Goal: Task Accomplishment & Management: Complete application form

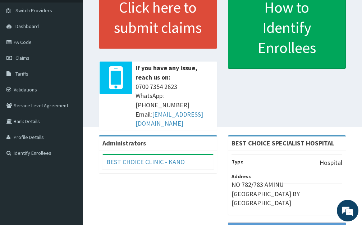
scroll to position [72, 0]
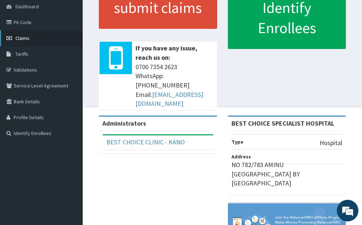
click at [22, 42] on link "Claims" at bounding box center [41, 38] width 83 height 16
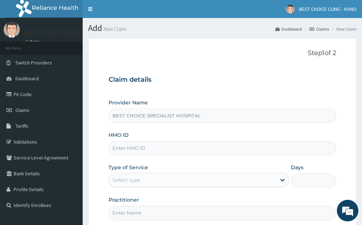
click at [123, 150] on input "HMO ID" at bounding box center [223, 148] width 228 height 14
type input "scp/10032/a"
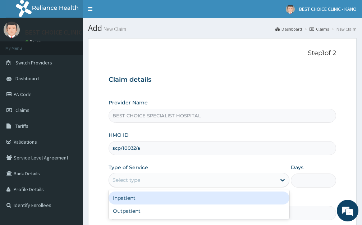
click at [123, 187] on div "Select type" at bounding box center [199, 180] width 181 height 14
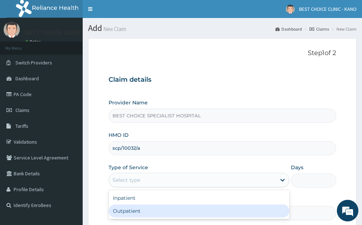
click at [120, 212] on div "Outpatient" at bounding box center [199, 210] width 181 height 13
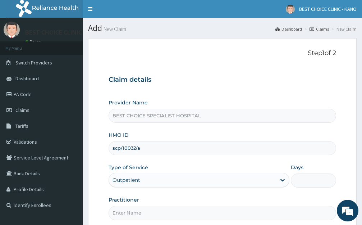
type input "1"
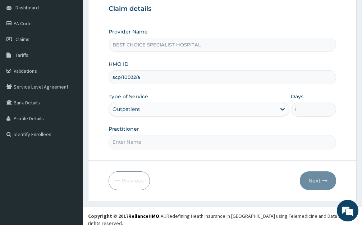
click at [135, 137] on input "Practitioner" at bounding box center [223, 142] width 228 height 14
type input "Dr. Ibrahim"
click at [316, 186] on button "Next" at bounding box center [318, 180] width 36 height 19
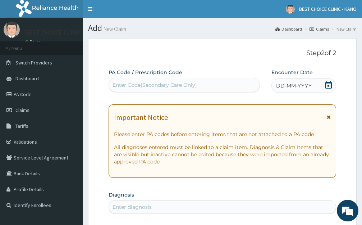
click at [293, 84] on span "DD-MM-YYYY" at bounding box center [294, 85] width 36 height 7
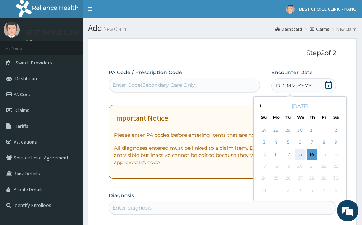
click at [302, 154] on div "13" at bounding box center [300, 154] width 11 height 11
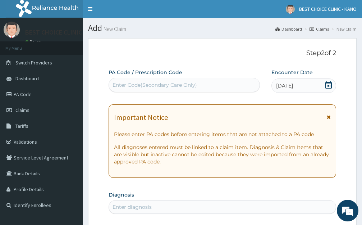
click at [328, 117] on icon at bounding box center [329, 116] width 4 height 5
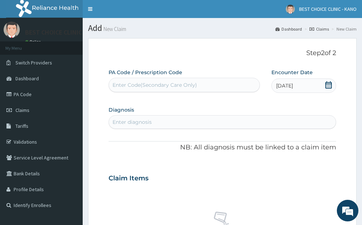
scroll to position [72, 0]
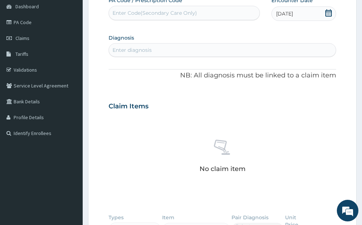
click at [137, 54] on div "Enter diagnosis" at bounding box center [132, 49] width 39 height 7
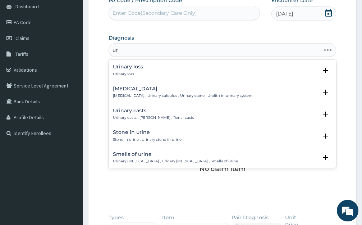
type input "u"
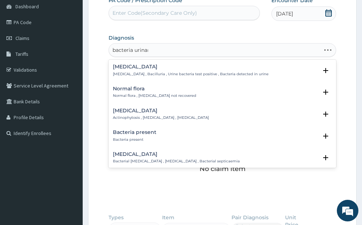
type input "bacteria urinary"
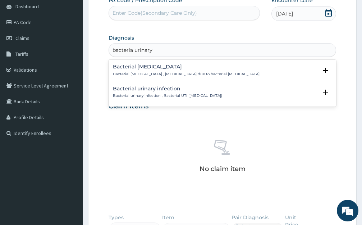
click at [155, 91] on h4 "Bacterial urinary infection" at bounding box center [167, 88] width 109 height 5
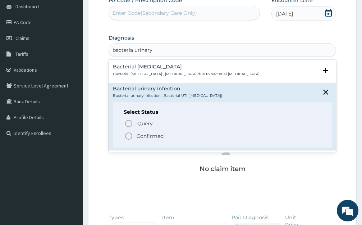
click at [123, 134] on div "Select Status Query Query covers suspected (?), Keep in view (kiv), Ruled out (…" at bounding box center [222, 125] width 219 height 46
click at [128, 135] on icon "status option filled" at bounding box center [128, 136] width 9 height 9
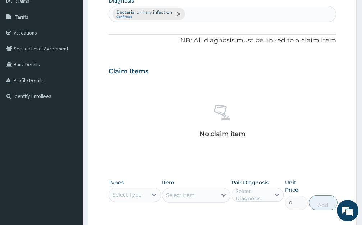
scroll to position [223, 0]
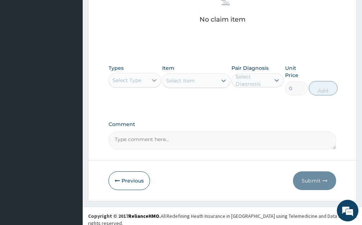
click at [151, 78] on icon at bounding box center [154, 80] width 7 height 7
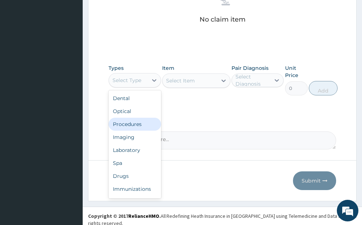
click at [132, 128] on div "Procedures" at bounding box center [135, 124] width 53 height 13
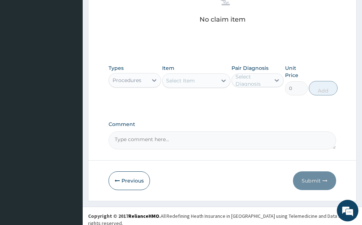
click at [210, 81] on div "Select Item" at bounding box center [190, 81] width 55 height 12
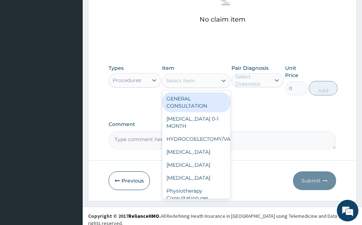
click at [209, 96] on div "GENERAL CONSULTATION" at bounding box center [196, 102] width 68 height 20
type input "1700"
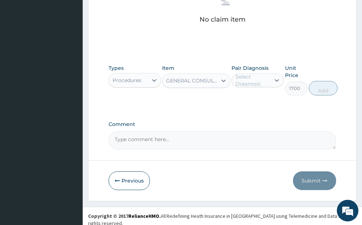
click at [261, 81] on div "Select Diagnosis" at bounding box center [253, 80] width 35 height 14
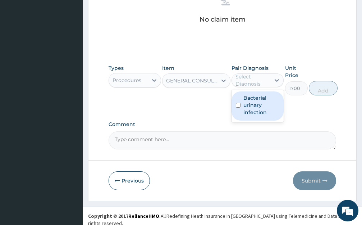
click at [246, 104] on label "Bacterial urinary infection" at bounding box center [261, 105] width 36 height 22
checkbox input "true"
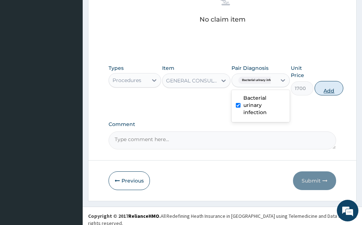
click at [322, 90] on button "Add" at bounding box center [329, 88] width 29 height 14
type input "0"
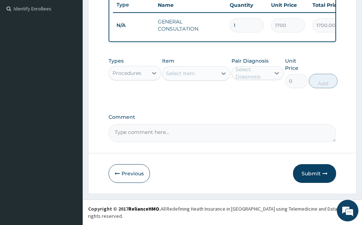
scroll to position [195, 0]
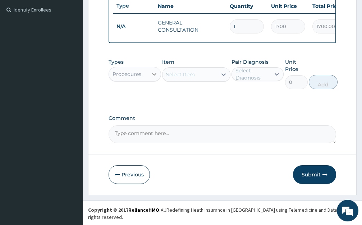
click at [149, 77] on div at bounding box center [154, 74] width 13 height 13
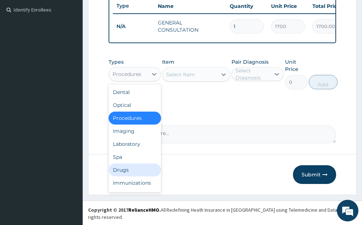
click at [128, 172] on div "Drugs" at bounding box center [135, 169] width 53 height 13
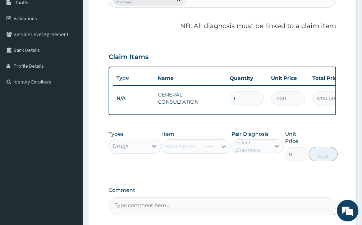
scroll to position [159, 0]
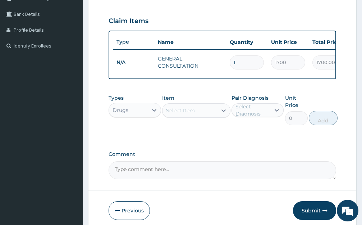
click at [198, 116] on div "Select Item" at bounding box center [190, 111] width 55 height 12
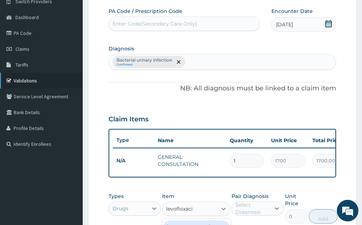
scroll to position [51, 0]
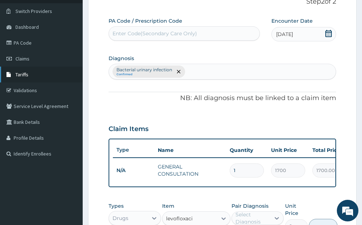
type input "levofloxaci"
click at [28, 79] on link "Tariffs" at bounding box center [41, 75] width 83 height 16
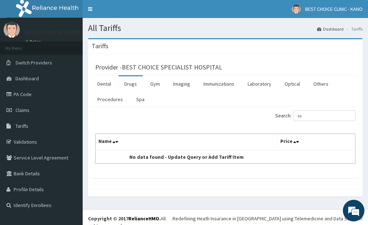
type input "x"
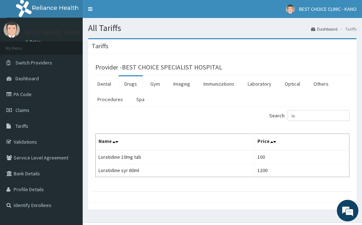
type input "l"
type input "omep"
click at [25, 110] on span "Claims" at bounding box center [22, 110] width 14 height 6
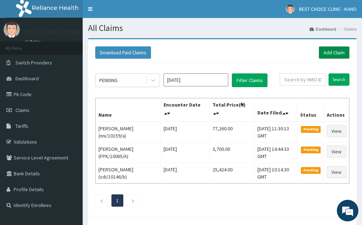
click at [333, 53] on link "Add Claim" at bounding box center [334, 52] width 31 height 12
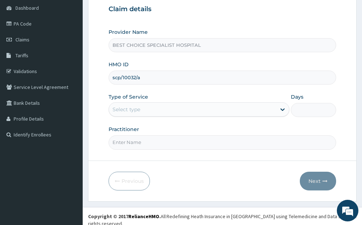
scroll to position [71, 0]
type input "scp/10032/a"
click at [126, 112] on div "Select type" at bounding box center [127, 108] width 28 height 7
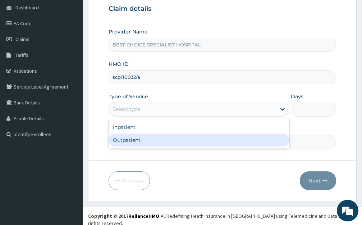
click at [132, 140] on div "Outpatient" at bounding box center [199, 139] width 181 height 13
type input "1"
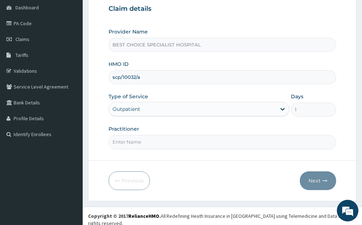
drag, startPoint x: 136, startPoint y: 142, endPoint x: 142, endPoint y: 89, distance: 53.9
click at [136, 142] on input "Practitioner" at bounding box center [223, 142] width 228 height 14
type input "[PERSON_NAME]"
click at [318, 182] on button "Next" at bounding box center [318, 180] width 36 height 19
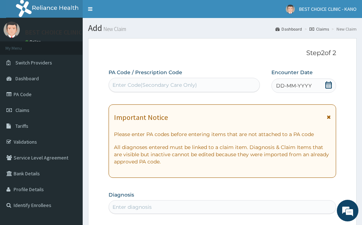
scroll to position [0, 0]
click at [296, 86] on span "DD-MM-YYYY" at bounding box center [294, 85] width 36 height 7
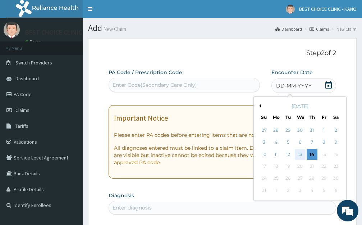
click at [298, 152] on div "13" at bounding box center [300, 154] width 11 height 11
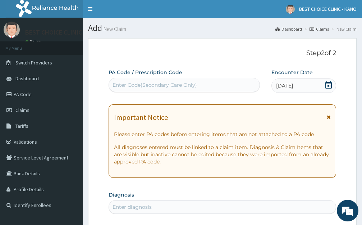
click at [330, 119] on icon at bounding box center [329, 116] width 4 height 5
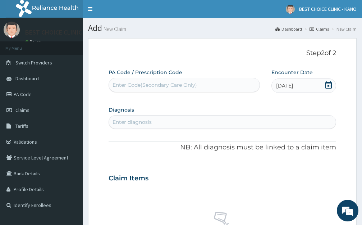
scroll to position [72, 0]
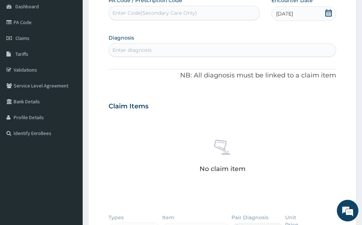
click at [169, 46] on div "Enter diagnosis" at bounding box center [222, 50] width 227 height 12
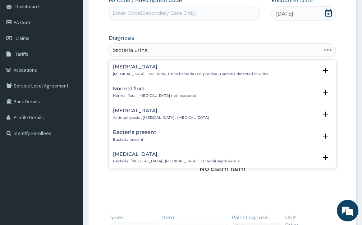
type input "bacteria urinary"
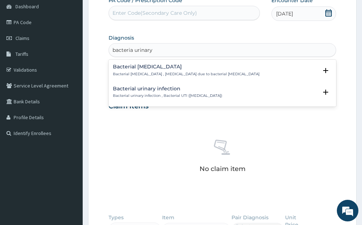
click at [157, 86] on h4 "Bacterial urinary infection" at bounding box center [167, 88] width 109 height 5
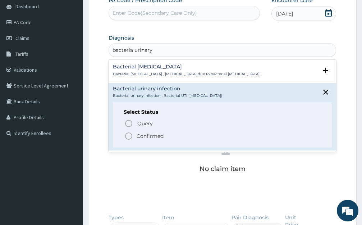
click at [129, 133] on circle "status option filled" at bounding box center [128, 136] width 6 height 6
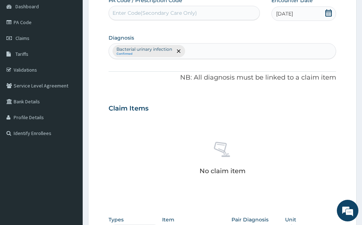
click at [196, 51] on div "Bacterial urinary infection Confirmed" at bounding box center [222, 51] width 227 height 15
type input "ulcer"
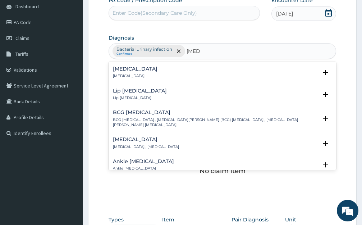
click at [125, 72] on div "Ulcer Ulcer" at bounding box center [135, 72] width 45 height 13
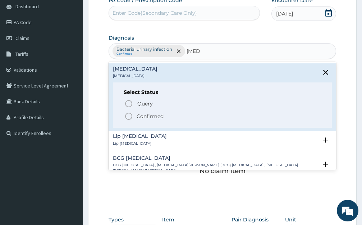
click at [129, 115] on icon "status option filled" at bounding box center [128, 116] width 9 height 9
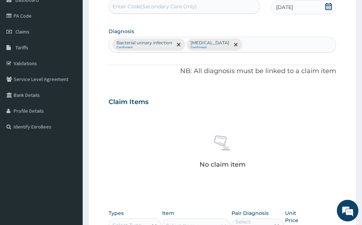
scroll to position [44, 0]
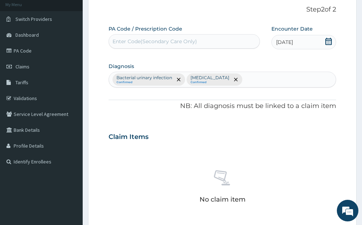
click at [228, 78] on div "Bacterial urinary infection Confirmed Ulcer Confirmed" at bounding box center [222, 79] width 227 height 15
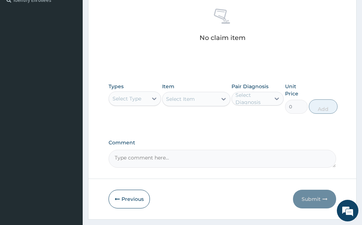
scroll to position [79, 0]
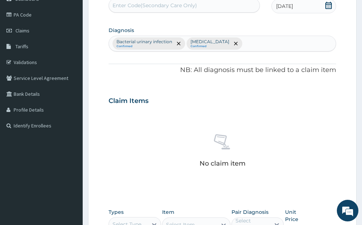
click at [244, 47] on div at bounding box center [244, 43] width 1 height 9
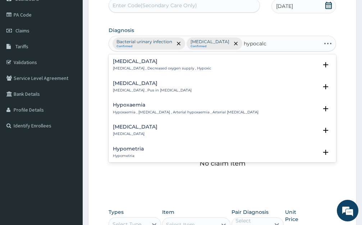
type input "hypocalce"
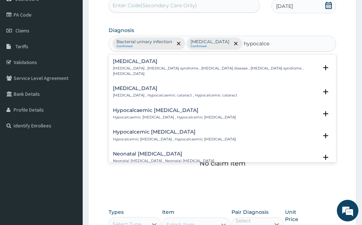
click at [131, 65] on div "Hypocalcemia Hypocalcemia , Hypocalcemia syndrome , Calcium deficiency disease …" at bounding box center [215, 68] width 205 height 18
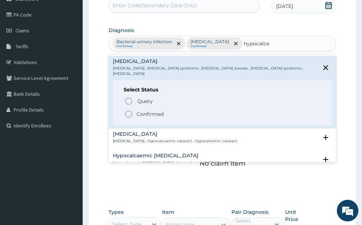
click at [131, 114] on icon "status option filled" at bounding box center [128, 114] width 9 height 9
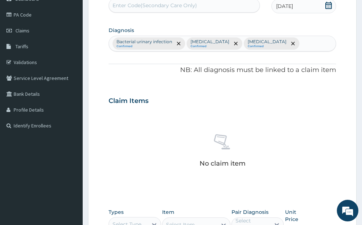
scroll to position [223, 0]
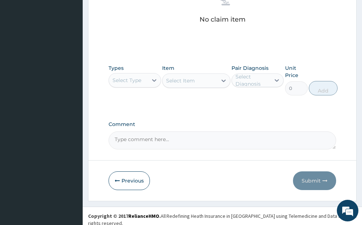
click at [146, 77] on div "Select Type" at bounding box center [128, 80] width 39 height 12
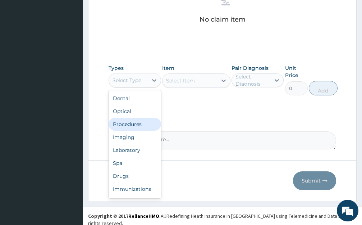
click at [139, 127] on div "Procedures" at bounding box center [135, 124] width 53 height 13
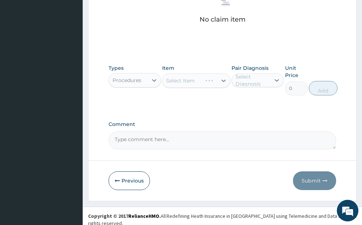
click at [216, 81] on div "Select Item" at bounding box center [196, 80] width 68 height 14
click at [208, 80] on div "Select Item" at bounding box center [190, 81] width 55 height 12
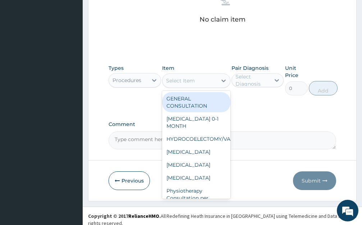
click at [192, 97] on div "GENERAL CONSULTATION" at bounding box center [196, 102] width 68 height 20
type input "1700"
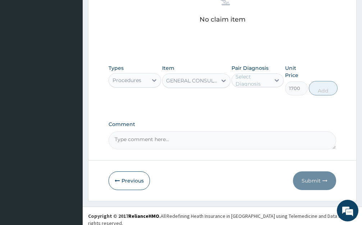
click at [269, 83] on div "Select Diagnosis" at bounding box center [253, 80] width 35 height 14
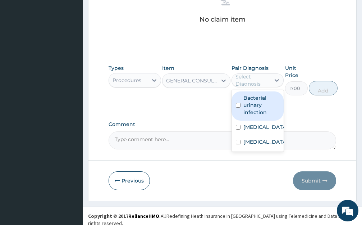
click at [261, 100] on label "Bacterial urinary infection" at bounding box center [261, 105] width 36 height 22
checkbox input "true"
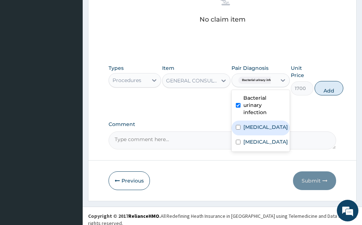
click at [251, 128] on label "Ulcer" at bounding box center [265, 126] width 45 height 7
checkbox input "true"
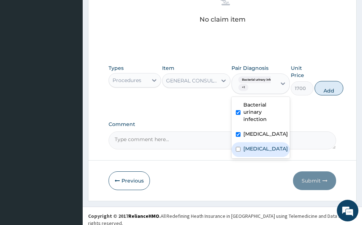
click at [252, 148] on label "Hypocalcemia" at bounding box center [265, 148] width 45 height 7
checkbox input "true"
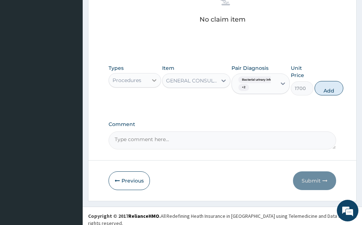
drag, startPoint x: 338, startPoint y: 89, endPoint x: 158, endPoint y: 82, distance: 180.6
click at [336, 89] on button "Add" at bounding box center [329, 88] width 29 height 14
type input "0"
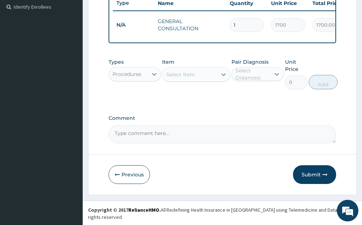
click at [148, 81] on div at bounding box center [154, 74] width 13 height 13
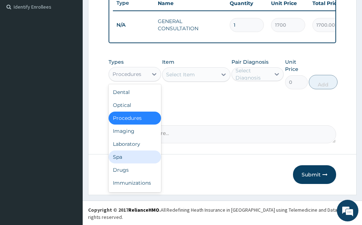
scroll to position [24, 0]
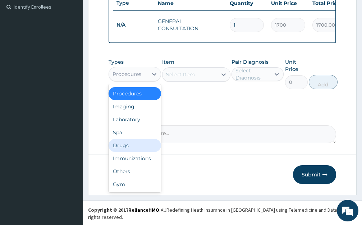
click at [133, 147] on div "Drugs" at bounding box center [135, 145] width 53 height 13
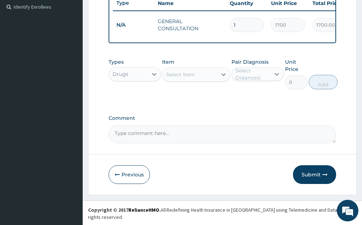
click at [202, 80] on div "Select Item" at bounding box center [190, 75] width 55 height 12
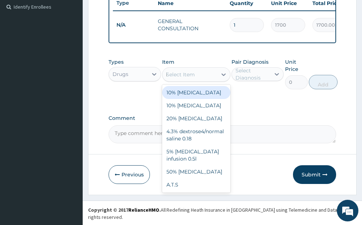
type input "levoflo"
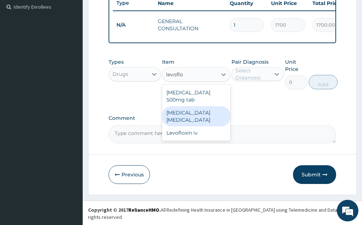
drag, startPoint x: 203, startPoint y: 102, endPoint x: 265, endPoint y: 95, distance: 62.3
click at [204, 102] on div "Levofloxacin 500mg tab" at bounding box center [196, 96] width 68 height 20
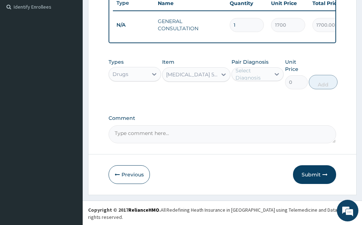
type input "168"
click at [270, 80] on div "Select Diagnosis" at bounding box center [251, 74] width 39 height 12
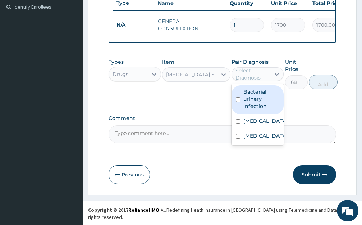
click at [265, 106] on label "Bacterial urinary infection" at bounding box center [261, 99] width 36 height 22
checkbox input "true"
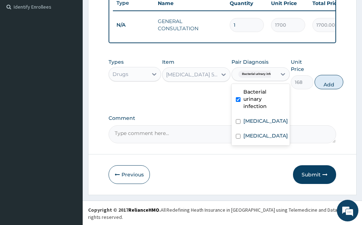
click at [321, 87] on button "Add" at bounding box center [329, 82] width 29 height 14
type input "0"
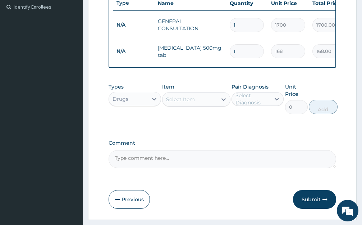
type input "10"
type input "1680.00"
type input "10"
click at [206, 103] on div "Select Item" at bounding box center [190, 99] width 55 height 12
type input "metro"
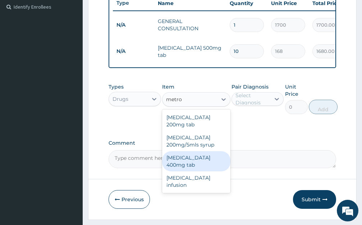
drag, startPoint x: 205, startPoint y: 160, endPoint x: 290, endPoint y: 123, distance: 92.6
click at [205, 160] on div "[MEDICAL_DATA] 400mg tab" at bounding box center [196, 161] width 68 height 20
type input "42"
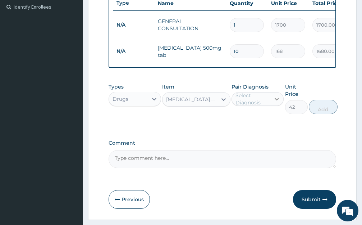
click at [279, 102] on icon at bounding box center [276, 98] width 7 height 7
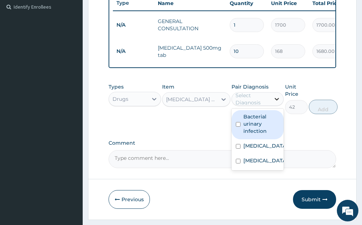
click at [271, 122] on label "Bacterial urinary infection" at bounding box center [261, 124] width 36 height 22
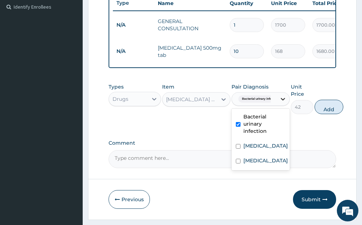
click at [271, 122] on label "Bacterial urinary infection" at bounding box center [264, 124] width 42 height 22
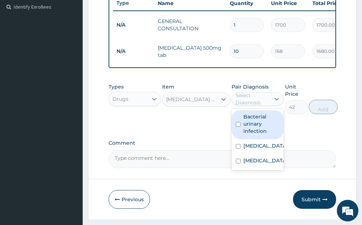
click at [263, 129] on label "Bacterial urinary infection" at bounding box center [261, 124] width 36 height 22
checkbox input "true"
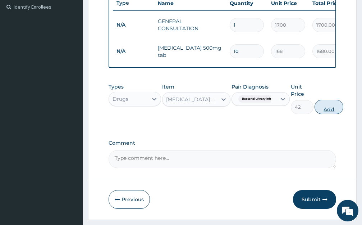
click at [325, 111] on button "Add" at bounding box center [329, 107] width 29 height 14
type input "0"
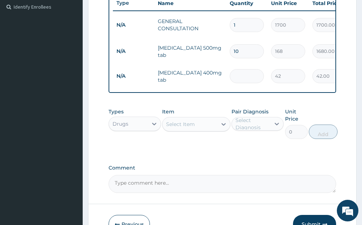
type input "0.00"
type input "2"
type input "84.00"
type input "20"
type input "840.00"
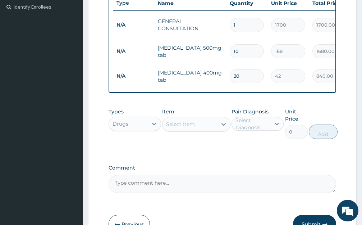
type input "20"
click at [213, 130] on div "Select Item" at bounding box center [190, 124] width 55 height 12
type input "ondans"
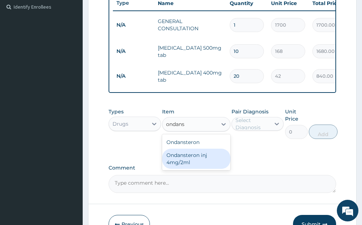
click at [200, 163] on div "Ondansteron inj 4mg/2ml" at bounding box center [196, 159] width 68 height 20
type input "1680"
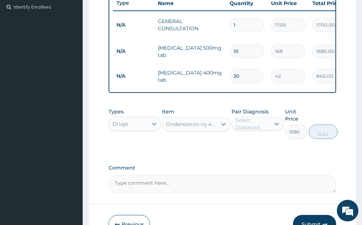
click at [268, 129] on div "Select Diagnosis" at bounding box center [253, 124] width 35 height 14
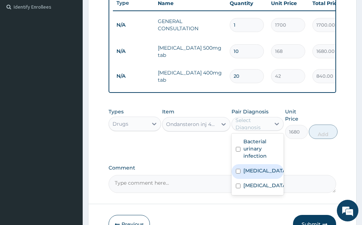
drag, startPoint x: 258, startPoint y: 179, endPoint x: 302, endPoint y: 157, distance: 50.0
click at [258, 179] on div "Ulcer" at bounding box center [258, 171] width 53 height 15
checkbox input "true"
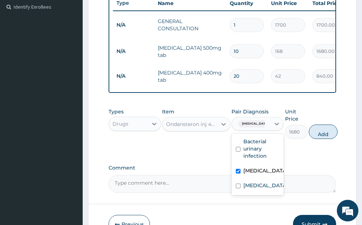
click at [323, 139] on button "Add" at bounding box center [323, 131] width 29 height 14
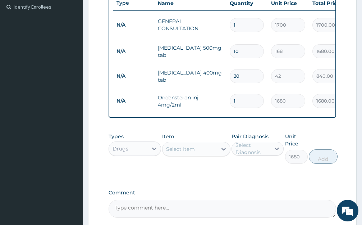
type input "0"
click at [192, 152] on div "Select Item" at bounding box center [180, 148] width 29 height 7
type input "calci"
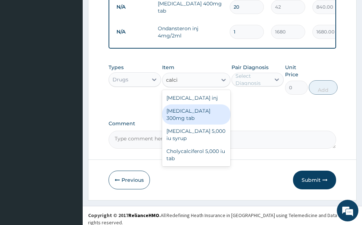
scroll to position [270, 0]
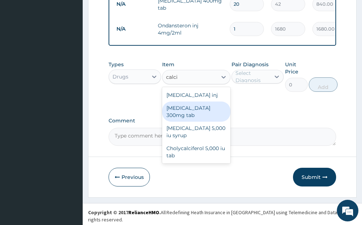
click at [203, 113] on div "[MEDICAL_DATA] 300mg tab" at bounding box center [196, 111] width 68 height 20
type input "30"
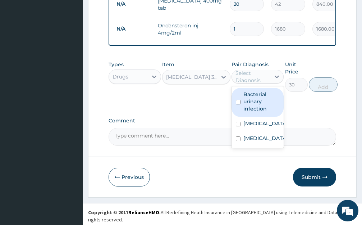
click at [261, 80] on div "Select Diagnosis" at bounding box center [253, 76] width 35 height 14
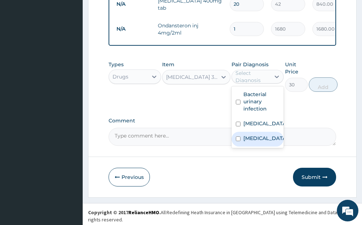
click at [255, 142] on label "Hypocalcemia" at bounding box center [265, 137] width 44 height 7
checkbox input "true"
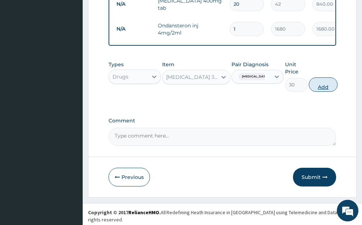
click at [330, 88] on button "Add" at bounding box center [323, 84] width 29 height 14
type input "0"
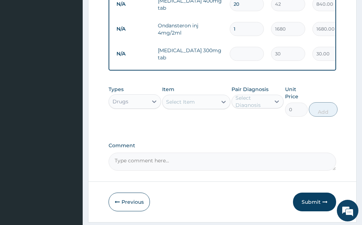
type input "0.00"
type input "3"
type input "90.00"
type input "30"
type input "900.00"
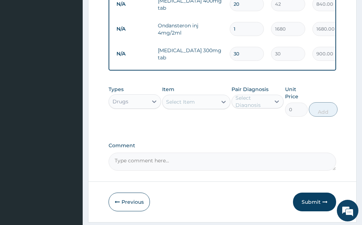
type input "30"
click at [206, 108] on div "Select Item" at bounding box center [190, 102] width 55 height 12
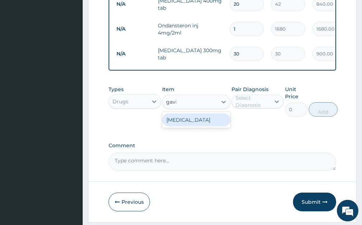
type input "gavisco"
click at [206, 124] on div "[MEDICAL_DATA]" at bounding box center [196, 119] width 68 height 13
type input "2160"
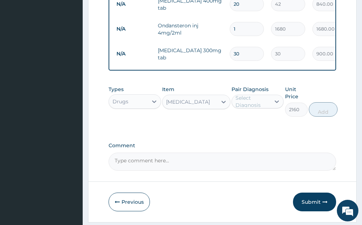
click at [244, 108] on div "Select Diagnosis" at bounding box center [253, 101] width 35 height 14
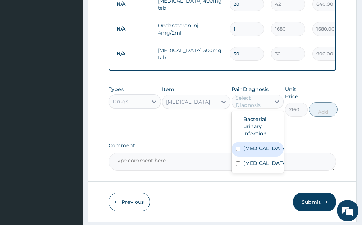
drag, startPoint x: 245, startPoint y: 150, endPoint x: 312, endPoint y: 118, distance: 74.8
click at [249, 150] on div "Ulcer" at bounding box center [258, 149] width 53 height 15
checkbox input "true"
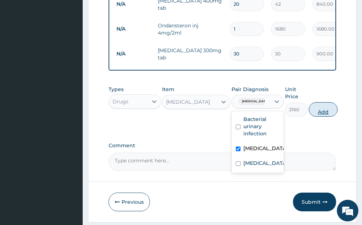
click at [328, 108] on button "Add" at bounding box center [323, 109] width 29 height 14
type input "0"
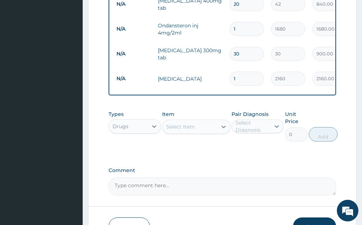
click at [206, 131] on div "Select Item" at bounding box center [190, 127] width 55 height 12
type input "omeprazole"
type input "800"
click at [259, 130] on div "Select Diagnosis" at bounding box center [253, 126] width 35 height 14
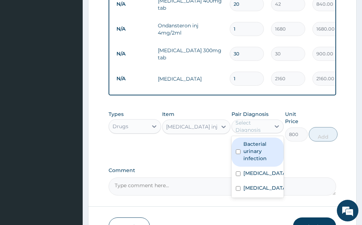
click at [215, 132] on div "[MEDICAL_DATA] inj" at bounding box center [190, 127] width 55 height 12
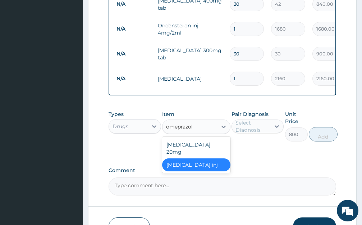
type input "omeprazole"
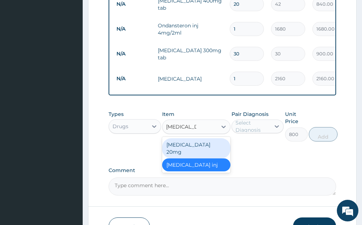
click at [207, 152] on div "[MEDICAL_DATA] 20mg" at bounding box center [196, 148] width 68 height 20
type input "90"
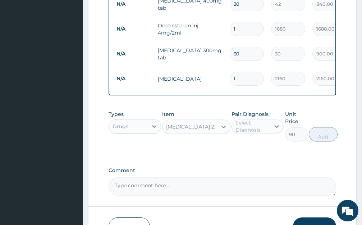
click at [286, 132] on div "Unit Price 90" at bounding box center [296, 125] width 23 height 31
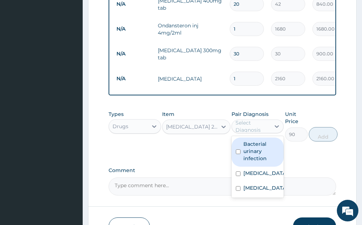
click at [261, 133] on div "Select Diagnosis" at bounding box center [253, 126] width 35 height 14
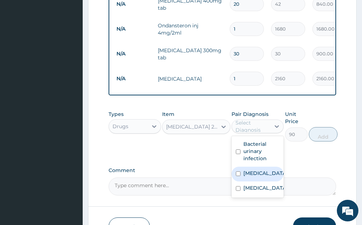
drag, startPoint x: 256, startPoint y: 179, endPoint x: 309, endPoint y: 156, distance: 56.9
click at [258, 179] on div "Ulcer" at bounding box center [258, 173] width 53 height 15
checkbox input "true"
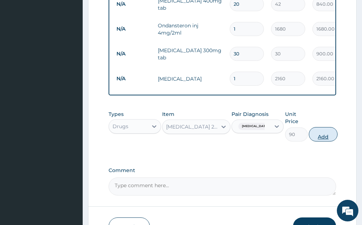
click at [319, 141] on button "Add" at bounding box center [323, 134] width 29 height 14
type input "0"
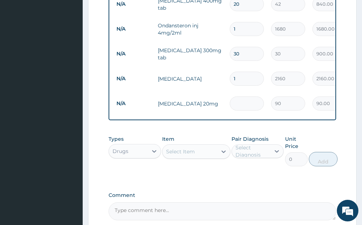
type input "0.00"
type input "3"
type input "270.00"
type input "30"
type input "2700.00"
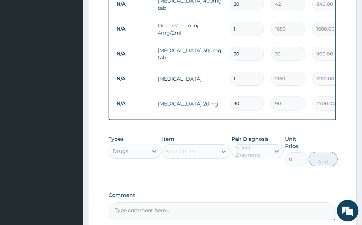
type input "30"
click at [214, 157] on div "Select Item" at bounding box center [190, 152] width 55 height 12
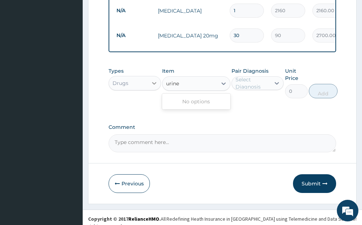
scroll to position [347, 0]
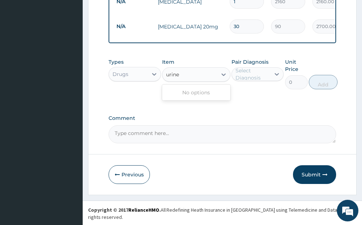
type input "urine"
click at [147, 78] on div "Drugs" at bounding box center [128, 74] width 39 height 12
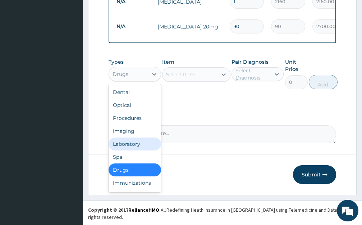
click at [138, 150] on div "Laboratory" at bounding box center [135, 143] width 53 height 13
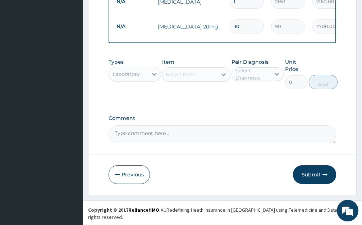
click at [200, 78] on div "Select Item" at bounding box center [190, 75] width 55 height 12
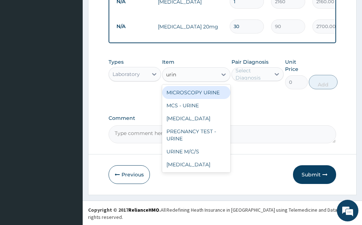
type input "urine"
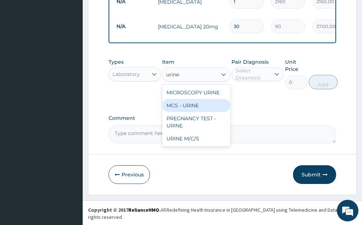
click at [202, 110] on div "MCS - URINE" at bounding box center [196, 105] width 68 height 13
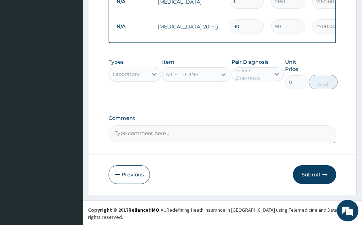
type input "3400"
click at [264, 73] on div "Pair Diagnosis Select Diagnosis" at bounding box center [258, 73] width 53 height 31
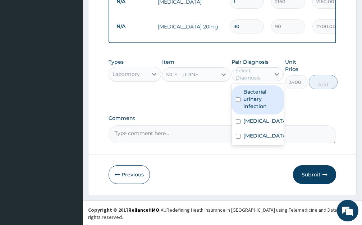
click at [267, 76] on div "Select Diagnosis" at bounding box center [253, 74] width 35 height 14
click at [273, 103] on label "Bacterial urinary infection" at bounding box center [261, 99] width 36 height 22
checkbox input "true"
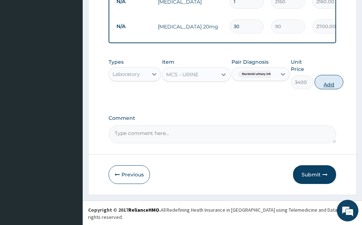
click at [324, 88] on button "Add" at bounding box center [329, 82] width 29 height 14
type input "0"
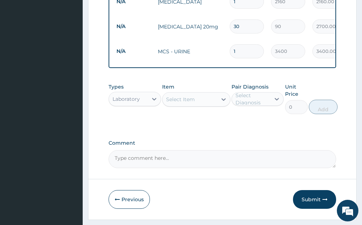
click at [205, 105] on div "Select Item" at bounding box center [190, 99] width 55 height 12
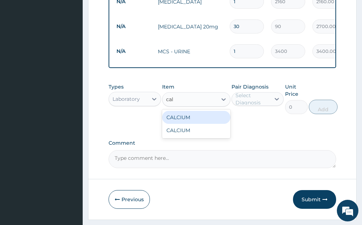
type input "calc"
click at [201, 119] on div "CALCIUM" at bounding box center [196, 117] width 68 height 13
type input "5950"
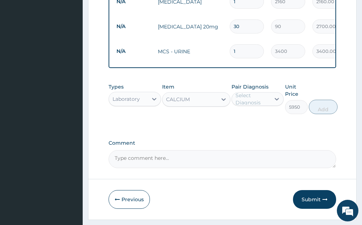
click at [252, 103] on div "Select Diagnosis" at bounding box center [253, 99] width 35 height 14
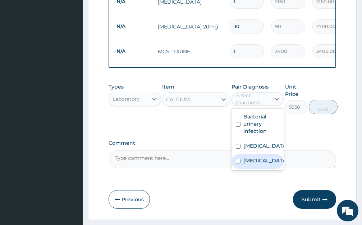
click at [259, 164] on label "Hypocalcemia" at bounding box center [265, 160] width 44 height 7
checkbox input "true"
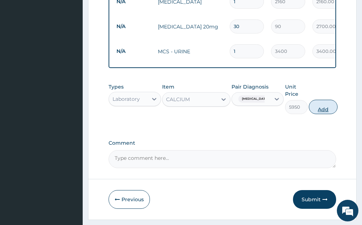
click at [328, 114] on button "Add" at bounding box center [323, 107] width 29 height 14
type input "0"
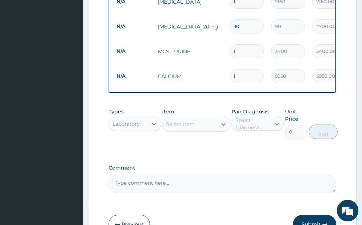
click at [199, 130] on div "Select Item" at bounding box center [190, 124] width 55 height 12
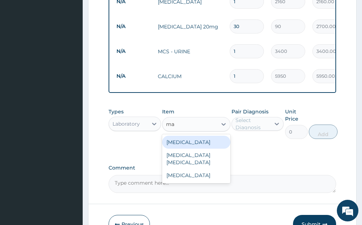
type input "m"
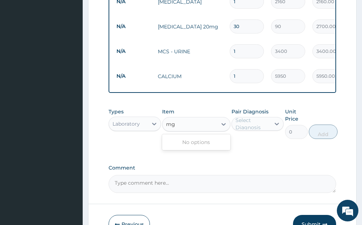
type input "m"
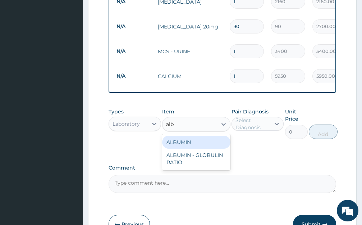
type input "albu"
click at [191, 149] on div "ALBUMIN" at bounding box center [196, 142] width 68 height 13
type input "1275"
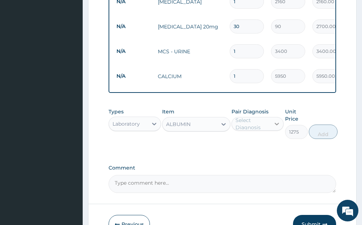
click at [274, 127] on icon at bounding box center [276, 123] width 7 height 7
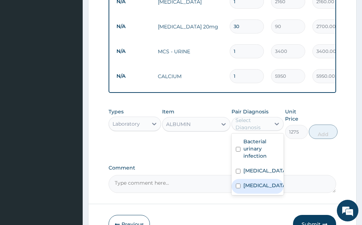
drag, startPoint x: 264, startPoint y: 193, endPoint x: 316, endPoint y: 151, distance: 66.7
click at [265, 189] on label "Hypocalcemia" at bounding box center [265, 185] width 44 height 7
checkbox input "true"
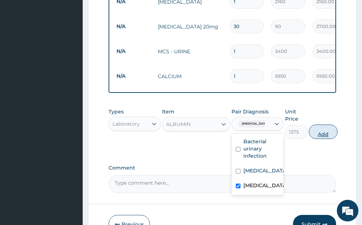
click at [320, 135] on button "Add" at bounding box center [323, 131] width 29 height 14
type input "0"
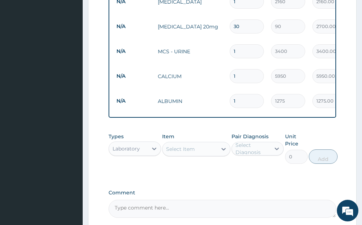
click at [213, 155] on div "Select Item" at bounding box center [190, 149] width 55 height 12
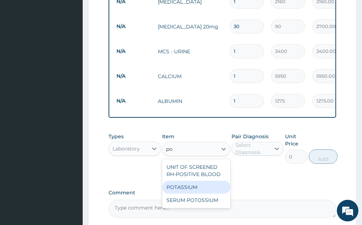
type input "pot"
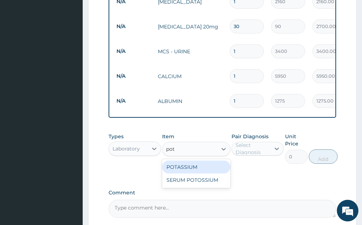
click at [201, 173] on div "POTASSIUM" at bounding box center [196, 166] width 68 height 13
type input "1700"
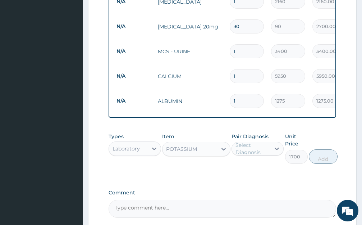
click at [266, 152] on div "Select Diagnosis" at bounding box center [253, 148] width 35 height 14
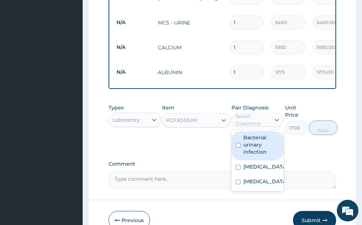
scroll to position [421, 0]
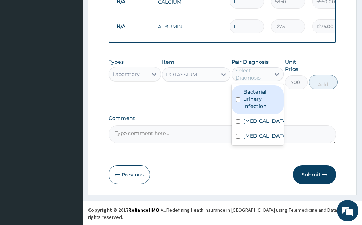
click at [250, 99] on label "Bacterial urinary infection" at bounding box center [261, 99] width 36 height 22
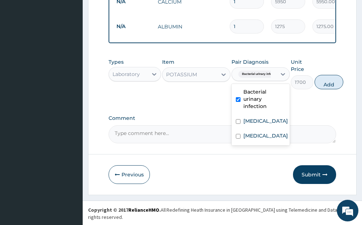
click at [242, 108] on div "Bacterial urinary infection" at bounding box center [261, 99] width 58 height 29
checkbox input "false"
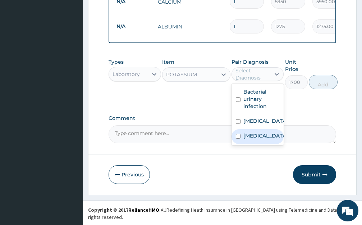
click at [254, 145] on div "Bacterial urinary infection Ulcer Hypocalcemia" at bounding box center [258, 114] width 53 height 61
click at [255, 139] on label "Hypocalcemia" at bounding box center [265, 135] width 44 height 7
checkbox input "true"
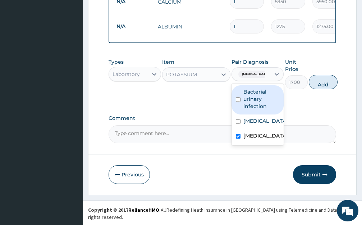
click at [257, 102] on label "Bacterial urinary infection" at bounding box center [261, 99] width 36 height 22
checkbox input "true"
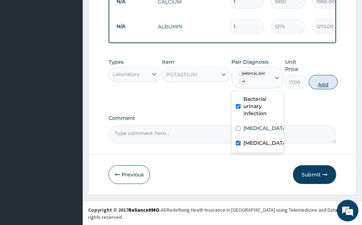
click at [314, 87] on button "Add" at bounding box center [323, 82] width 29 height 14
type input "0"
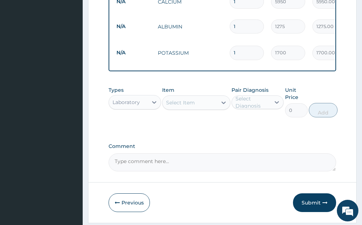
click at [207, 114] on div "Item Select Item" at bounding box center [196, 101] width 68 height 31
click at [209, 105] on div "Select Item" at bounding box center [190, 103] width 55 height 12
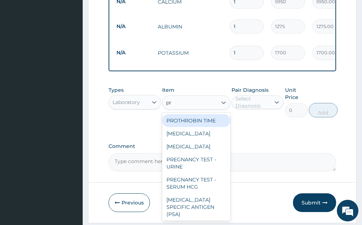
type input "pre"
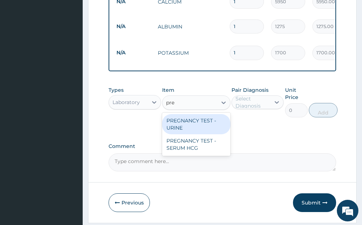
click at [206, 124] on div "PREGNANCY TEST - URINE" at bounding box center [196, 124] width 68 height 20
type input "850"
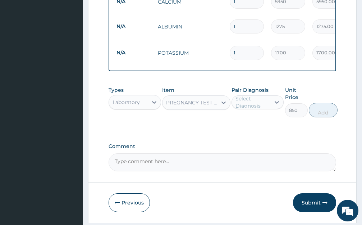
click at [264, 105] on div "Select Diagnosis" at bounding box center [253, 102] width 35 height 14
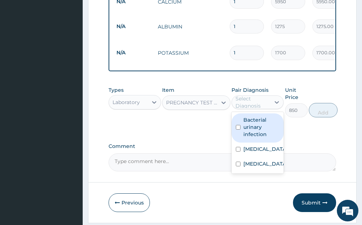
click at [255, 132] on label "Bacterial urinary infection" at bounding box center [261, 127] width 36 height 22
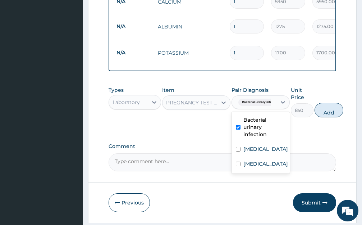
click at [252, 133] on label "Bacterial urinary infection" at bounding box center [264, 127] width 42 height 22
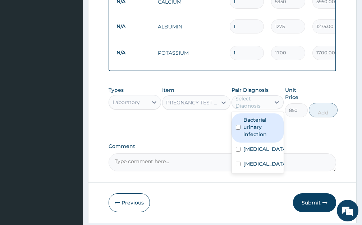
click at [251, 135] on label "Bacterial urinary infection" at bounding box center [261, 127] width 36 height 22
checkbox input "true"
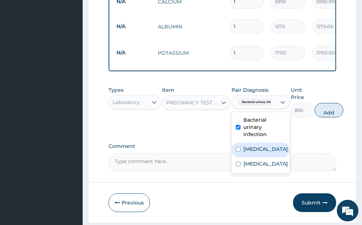
click at [255, 157] on div "Ulcer" at bounding box center [261, 149] width 58 height 15
checkbox input "true"
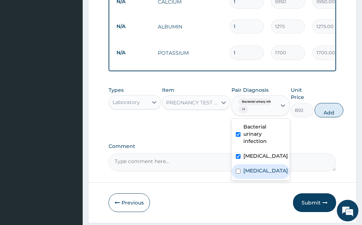
drag, startPoint x: 266, startPoint y: 178, endPoint x: 317, endPoint y: 146, distance: 60.6
click at [268, 178] on div "Hypocalcemia" at bounding box center [261, 171] width 58 height 15
checkbox input "true"
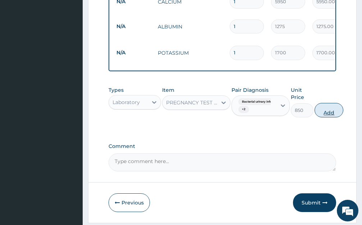
click at [336, 111] on button "Add" at bounding box center [329, 110] width 29 height 14
type input "0"
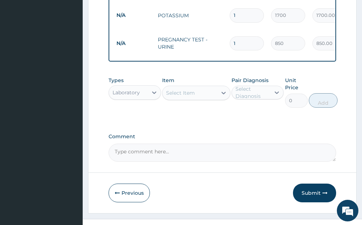
scroll to position [474, 0]
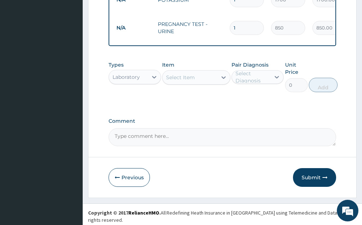
click at [210, 82] on div "Select Item" at bounding box center [190, 78] width 55 height 12
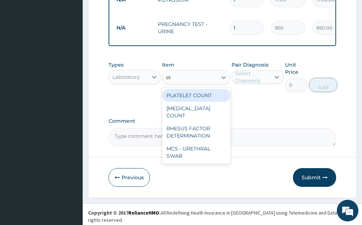
type input "e"
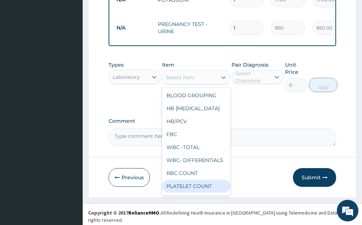
click at [140, 81] on div "Laboratory" at bounding box center [126, 76] width 27 height 7
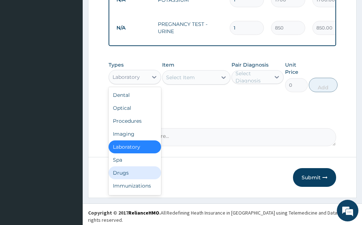
scroll to position [24, 0]
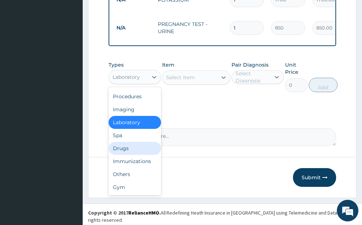
click at [129, 147] on div "Drugs" at bounding box center [135, 148] width 53 height 13
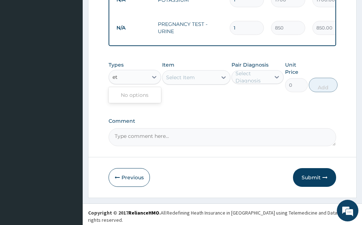
type input "e"
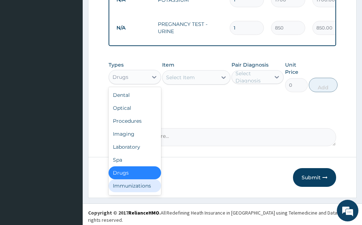
click at [136, 182] on div "Immunizations" at bounding box center [135, 185] width 53 height 13
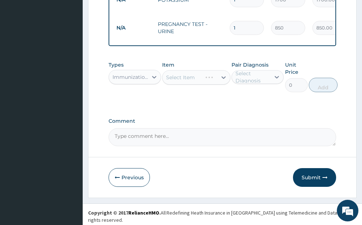
click at [147, 78] on div "Immunizations" at bounding box center [131, 76] width 36 height 7
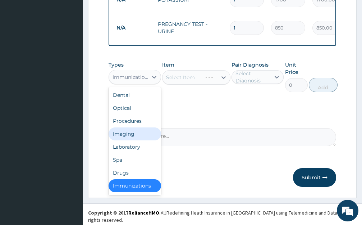
scroll to position [1, 0]
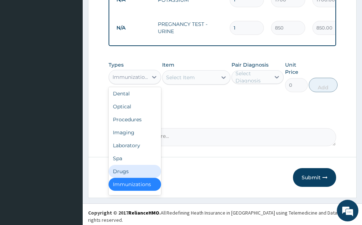
click at [138, 174] on div "Drugs" at bounding box center [135, 171] width 53 height 13
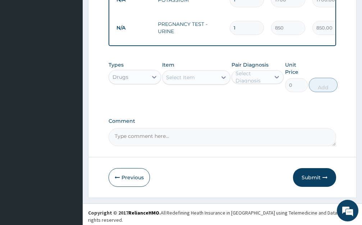
click at [206, 82] on div "Select Item" at bounding box center [190, 78] width 55 height 12
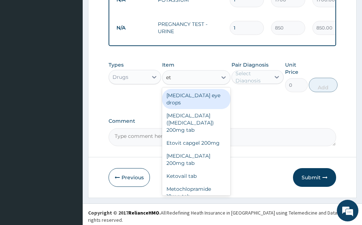
type input "e"
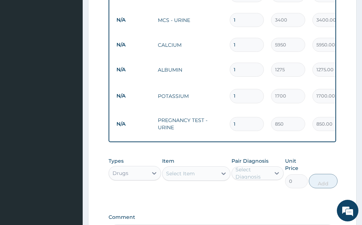
scroll to position [438, 0]
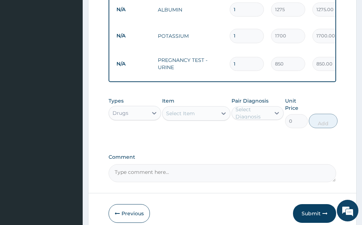
click at [195, 117] on div "Select Item" at bounding box center [180, 113] width 29 height 7
type input "cipro"
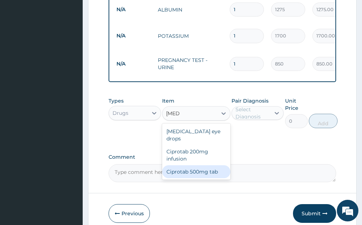
click at [209, 172] on div "Ciprotab 500mg tab" at bounding box center [196, 171] width 68 height 13
type input "150"
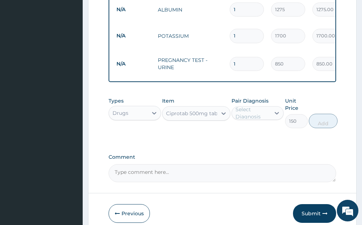
click at [256, 114] on div "Select Diagnosis" at bounding box center [253, 113] width 35 height 14
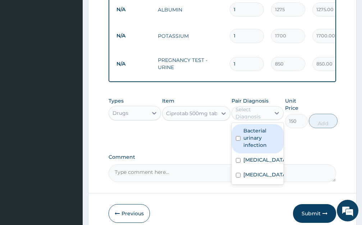
click at [258, 145] on label "Bacterial urinary infection" at bounding box center [261, 138] width 36 height 22
checkbox input "true"
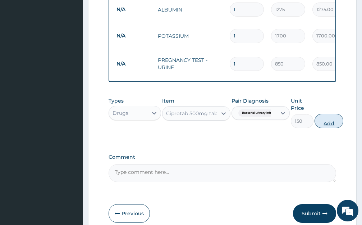
click at [318, 125] on button "Add" at bounding box center [329, 121] width 29 height 14
type input "0"
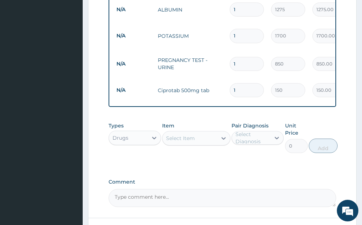
type input "10"
type input "1500.00"
type input "10"
click at [210, 142] on div "Select Item" at bounding box center [190, 138] width 55 height 12
type input "ondan"
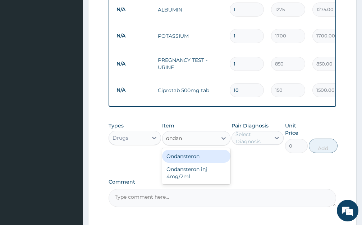
click at [213, 158] on div "Ondansteron" at bounding box center [196, 156] width 68 height 13
type input "924"
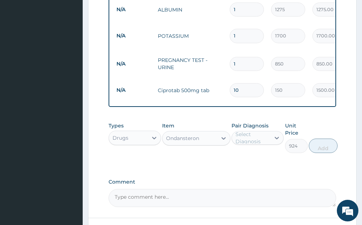
drag, startPoint x: 257, startPoint y: 141, endPoint x: 257, endPoint y: 148, distance: 6.8
click at [257, 141] on div "Select Diagnosis" at bounding box center [253, 138] width 35 height 14
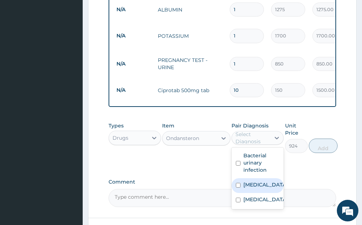
click at [256, 192] on div "Ulcer" at bounding box center [258, 185] width 53 height 15
checkbox input "true"
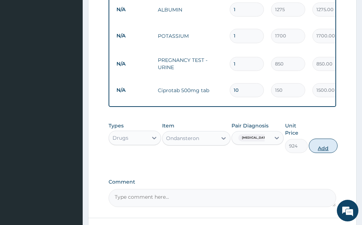
click at [318, 148] on button "Add" at bounding box center [323, 145] width 29 height 14
type input "0"
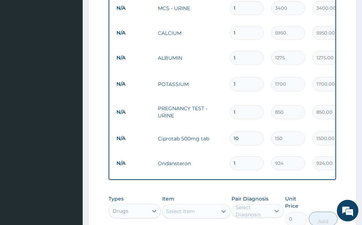
scroll to position [380, 0]
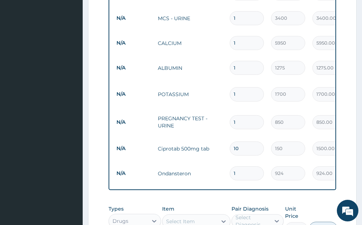
click at [239, 44] on input "1" at bounding box center [247, 43] width 34 height 14
type input "0.00"
type input "2"
type input "11900.00"
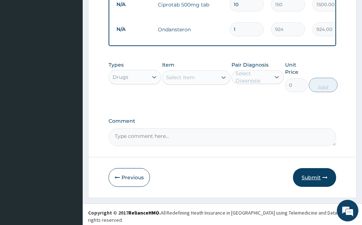
type input "2"
click at [314, 177] on button "Submit" at bounding box center [314, 177] width 43 height 19
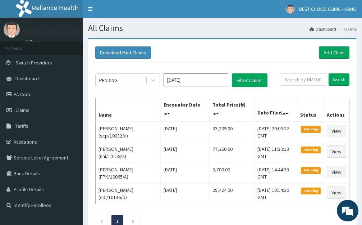
click at [266, 58] on div "Download Paid Claims Add Claim" at bounding box center [222, 52] width 254 height 12
click at [332, 53] on link "Add Claim" at bounding box center [334, 52] width 31 height 12
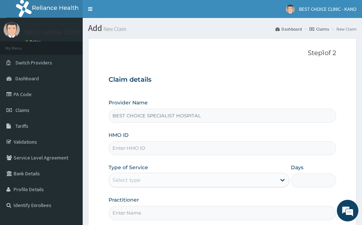
drag, startPoint x: 139, startPoint y: 73, endPoint x: 139, endPoint y: 82, distance: 9.0
click at [139, 141] on input "HMO ID" at bounding box center [223, 148] width 228 height 14
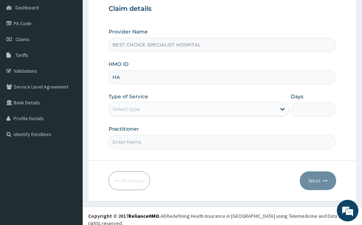
type input "H"
type input "SDI9/10151/2"
click at [138, 115] on div "Select type" at bounding box center [199, 109] width 181 height 14
click at [138, 108] on div "Select type" at bounding box center [127, 108] width 28 height 7
click at [134, 137] on input "Practitioner" at bounding box center [223, 142] width 228 height 14
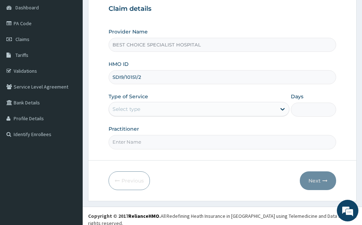
click at [135, 104] on div "Select type" at bounding box center [192, 109] width 167 height 12
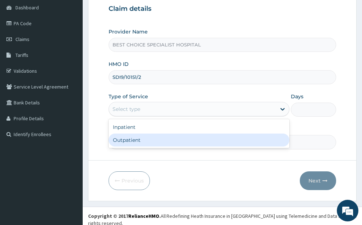
click at [128, 138] on div "Outpatient" at bounding box center [199, 139] width 181 height 13
type input "1"
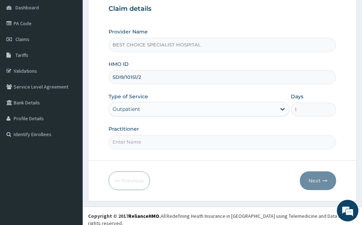
drag, startPoint x: 133, startPoint y: 143, endPoint x: 141, endPoint y: 117, distance: 27.9
click at [133, 143] on input "Practitioner" at bounding box center [223, 142] width 228 height 14
type input "Dr. Ibrahim"
click at [309, 178] on button "Next" at bounding box center [318, 180] width 36 height 19
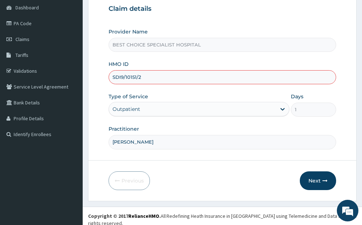
click at [124, 76] on input "SDI9/10151/2" at bounding box center [223, 77] width 228 height 14
click at [317, 182] on button "Next" at bounding box center [318, 180] width 36 height 19
drag, startPoint x: 150, startPoint y: 73, endPoint x: 149, endPoint y: 84, distance: 11.2
click at [149, 75] on input "SDI/10151/2" at bounding box center [223, 77] width 228 height 14
click at [308, 179] on button "Next" at bounding box center [318, 180] width 36 height 19
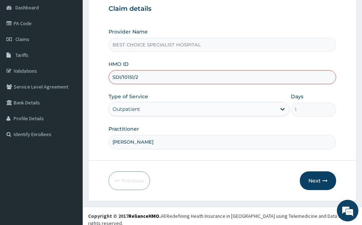
click at [141, 77] on input "SDI/10151/2" at bounding box center [223, 77] width 228 height 14
type input "SDI/10151/A"
click at [314, 175] on button "Next" at bounding box center [318, 180] width 36 height 19
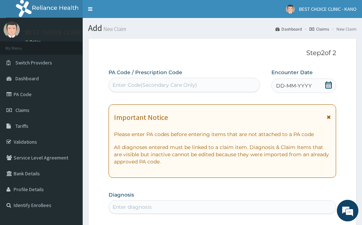
click at [286, 81] on div "DD-MM-YYYY" at bounding box center [303, 85] width 65 height 14
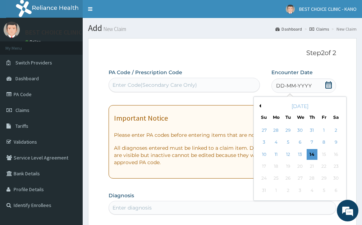
click at [291, 88] on span "DD-MM-YYYY" at bounding box center [294, 85] width 36 height 7
click at [300, 154] on div "13" at bounding box center [300, 154] width 11 height 11
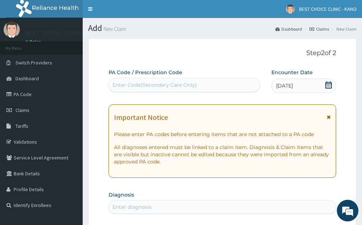
click at [329, 118] on icon at bounding box center [329, 116] width 4 height 5
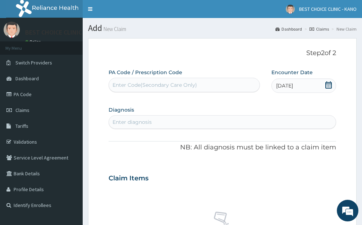
scroll to position [72, 0]
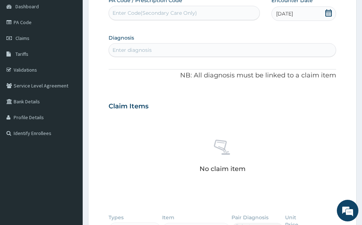
click at [150, 54] on div "Enter diagnosis" at bounding box center [222, 50] width 227 height 12
type input "HARARA"
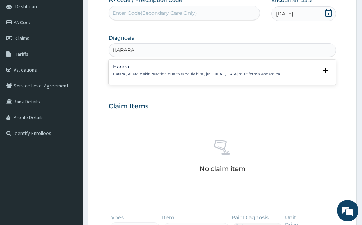
click at [129, 72] on p "Harara , Allergic skin reaction due to sand fly bite , Urticaria multiformis en…" at bounding box center [196, 74] width 167 height 5
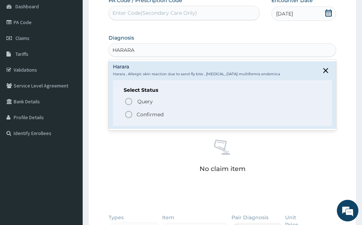
click at [128, 114] on icon "status option filled" at bounding box center [128, 114] width 9 height 9
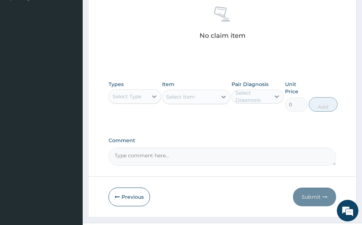
scroll to position [223, 0]
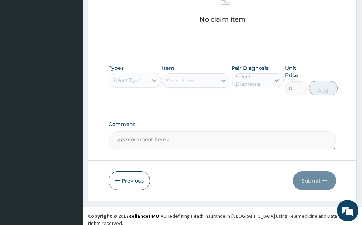
click at [149, 83] on div at bounding box center [154, 80] width 13 height 13
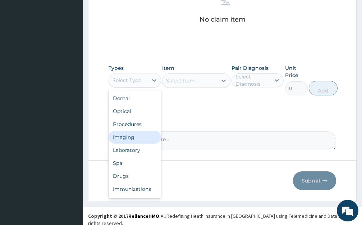
click at [132, 131] on div "Imaging" at bounding box center [135, 137] width 53 height 13
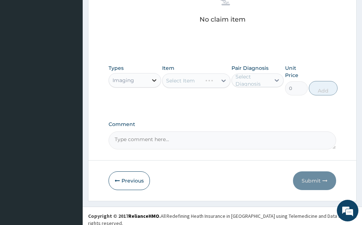
click at [154, 81] on icon at bounding box center [154, 80] width 4 height 3
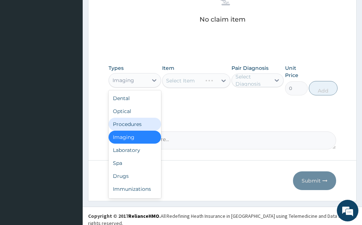
click at [142, 123] on div "Procedures" at bounding box center [135, 124] width 53 height 13
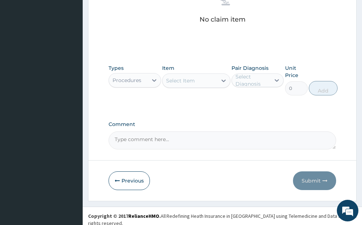
click at [222, 74] on div at bounding box center [223, 81] width 13 height 14
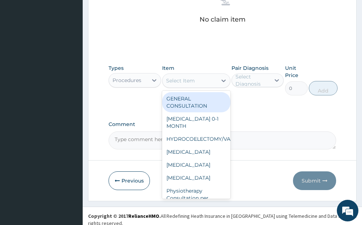
click at [205, 97] on div "GENERAL CONSULTATION" at bounding box center [196, 102] width 68 height 20
type input "1700"
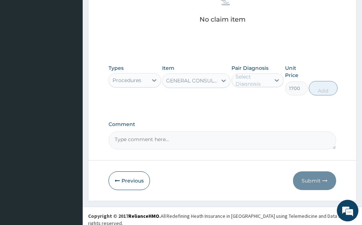
click at [283, 79] on div at bounding box center [276, 80] width 13 height 13
click at [265, 82] on div "Select Diagnosis" at bounding box center [253, 80] width 35 height 14
click at [267, 82] on div "Select Diagnosis" at bounding box center [253, 80] width 35 height 14
click at [256, 99] on label "Harara" at bounding box center [251, 97] width 16 height 7
checkbox input "true"
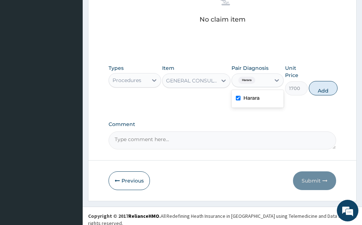
click at [327, 88] on button "Add" at bounding box center [323, 88] width 29 height 14
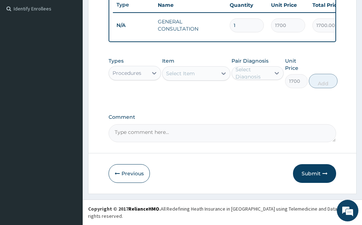
type input "0"
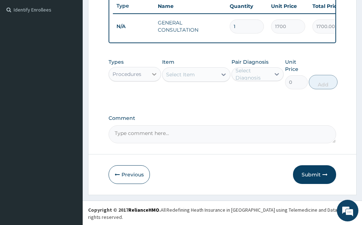
click at [151, 78] on icon at bounding box center [154, 73] width 7 height 7
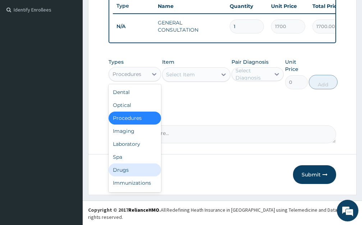
click at [124, 173] on div "Drugs" at bounding box center [135, 169] width 53 height 13
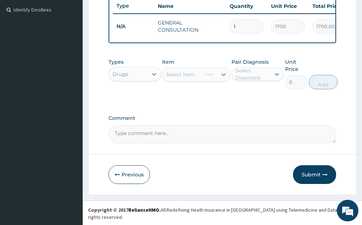
click at [211, 80] on div "Select Item" at bounding box center [196, 74] width 68 height 14
click at [206, 80] on div "Select Item" at bounding box center [190, 75] width 55 height 12
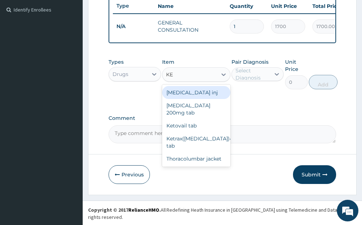
type input "K"
type input "CREAM"
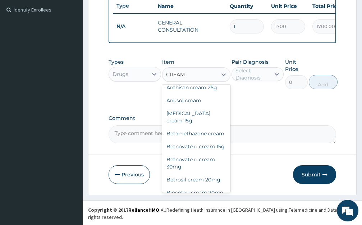
scroll to position [72, 0]
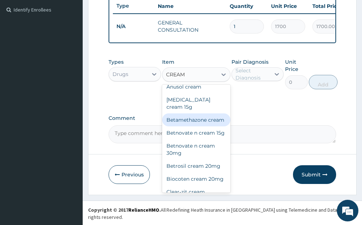
click at [201, 126] on div "Betamethazone cream" at bounding box center [196, 119] width 68 height 13
type input "1200"
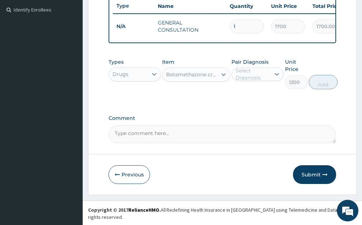
click at [266, 75] on div "Select Diagnosis" at bounding box center [253, 74] width 35 height 14
click at [251, 100] on div "Harara" at bounding box center [258, 92] width 53 height 15
checkbox input "true"
click at [324, 89] on button "Add" at bounding box center [323, 82] width 29 height 14
type input "0"
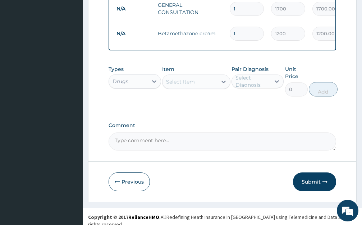
scroll to position [220, 0]
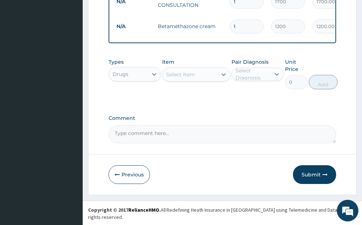
click at [182, 73] on div "Item Select Item" at bounding box center [196, 73] width 68 height 31
click at [182, 75] on div "Select Item" at bounding box center [190, 75] width 55 height 12
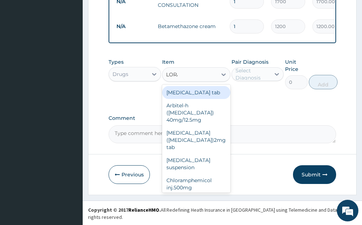
type input "LORATI"
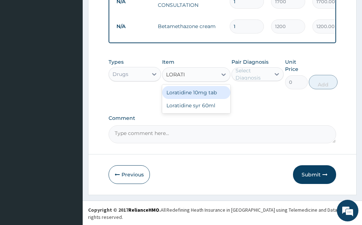
click at [192, 96] on div "Loratidine 10mg tab" at bounding box center [196, 92] width 68 height 13
type input "100"
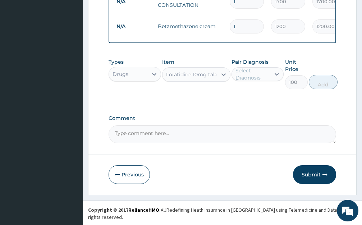
click at [261, 75] on div "Select Diagnosis" at bounding box center [253, 74] width 35 height 14
click at [258, 100] on div "Harara" at bounding box center [258, 92] width 53 height 15
click at [257, 95] on label "Harara" at bounding box center [251, 91] width 16 height 7
checkbox input "true"
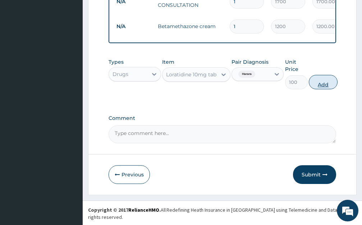
click at [325, 87] on button "Add" at bounding box center [323, 82] width 29 height 14
type input "0"
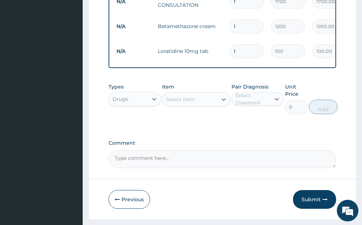
type input "10"
type input "1000.00"
type input "10"
click at [187, 103] on div "Select Item" at bounding box center [180, 99] width 29 height 7
type input "SHAMPO"
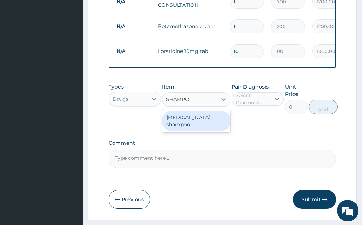
click at [216, 121] on div "[MEDICAL_DATA] shampoo" at bounding box center [196, 121] width 68 height 20
type input "2520"
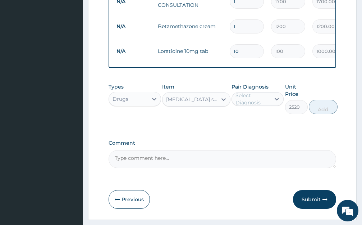
click at [256, 102] on div "Select Diagnosis" at bounding box center [253, 99] width 35 height 14
click at [254, 125] on div "Harara" at bounding box center [258, 117] width 53 height 15
checkbox input "true"
click at [313, 111] on button "Add" at bounding box center [323, 107] width 29 height 14
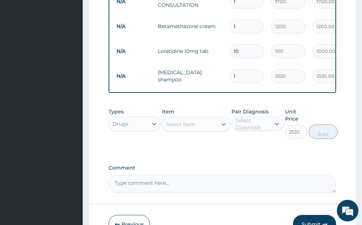
type input "0"
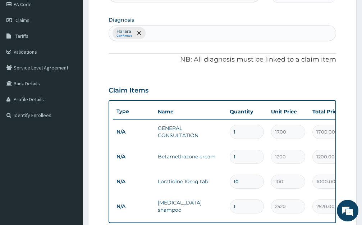
scroll to position [270, 0]
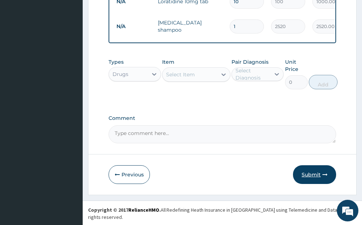
click at [313, 180] on button "Submit" at bounding box center [314, 174] width 43 height 19
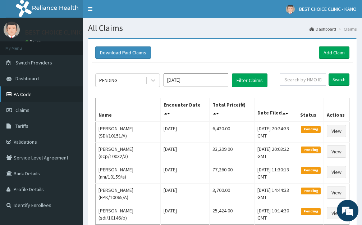
click at [28, 93] on link "PA Code" at bounding box center [41, 94] width 83 height 16
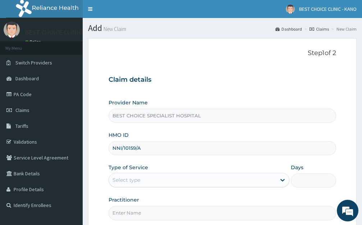
type input "NNI/10159/A"
click at [137, 178] on div "Select type" at bounding box center [127, 179] width 28 height 7
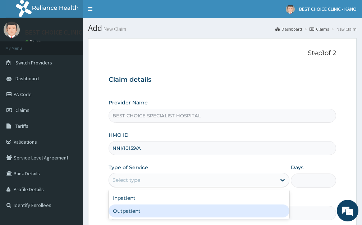
scroll to position [71, 0]
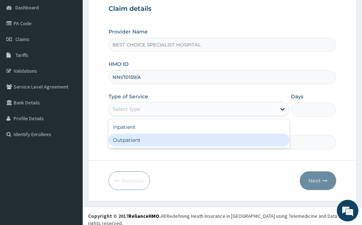
click at [160, 140] on div "Outpatient" at bounding box center [199, 139] width 181 height 13
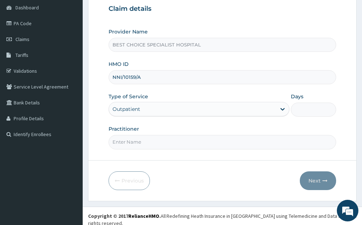
type input "1"
click at [146, 140] on input "Practitioner" at bounding box center [223, 142] width 228 height 14
type input "[PERSON_NAME]"
click at [327, 181] on icon "button" at bounding box center [325, 180] width 5 height 5
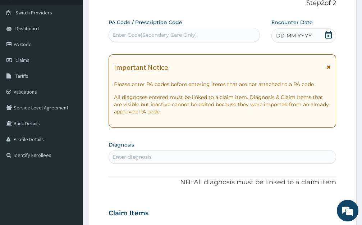
scroll to position [35, 0]
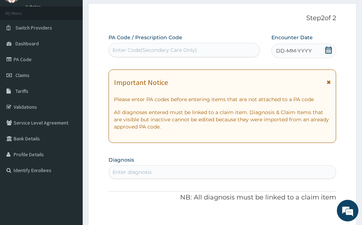
click at [224, 42] on div "PA Code / Prescription Code Enter Code(Secondary Care Only)" at bounding box center [184, 45] width 151 height 23
click at [294, 50] on span "DD-MM-YYYY" at bounding box center [294, 50] width 36 height 7
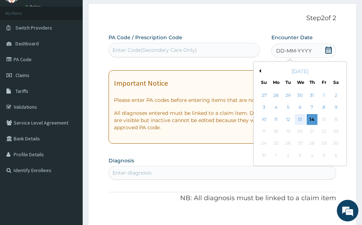
click at [298, 118] on div "13" at bounding box center [300, 119] width 11 height 11
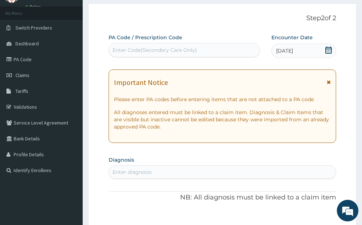
drag, startPoint x: 329, startPoint y: 80, endPoint x: 287, endPoint y: 79, distance: 42.1
click at [328, 81] on icon at bounding box center [329, 81] width 4 height 5
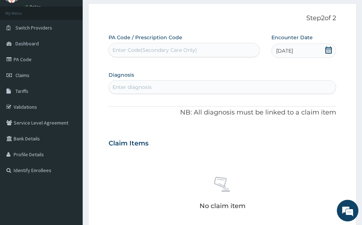
click at [177, 48] on div "Enter Code(Secondary Care Only)" at bounding box center [155, 49] width 85 height 7
paste input "PA/C18EB0"
type input "PA/C18EB0"
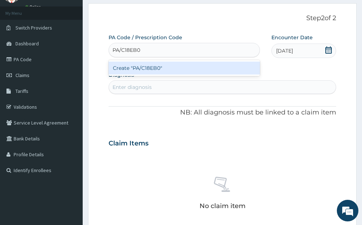
click at [175, 67] on div "Create "PA/C18EB0"" at bounding box center [184, 67] width 151 height 13
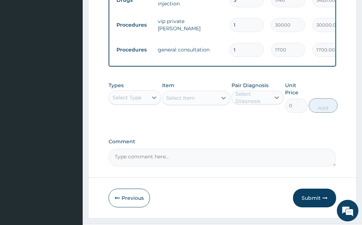
scroll to position [305, 0]
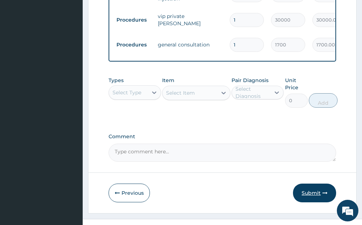
click at [319, 193] on button "Submit" at bounding box center [314, 192] width 43 height 19
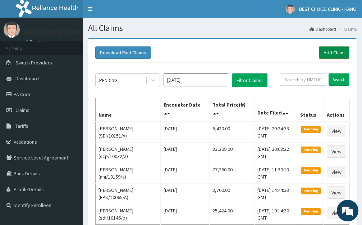
click at [325, 51] on link "Add Claim" at bounding box center [334, 52] width 31 height 12
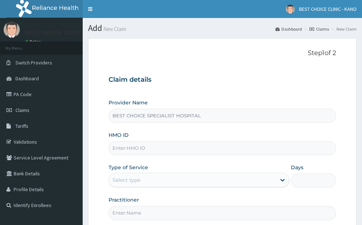
type input "BEST CHOICE SPECIALIST HOSPITAL"
click at [131, 141] on input "HMO ID" at bounding box center [223, 148] width 228 height 14
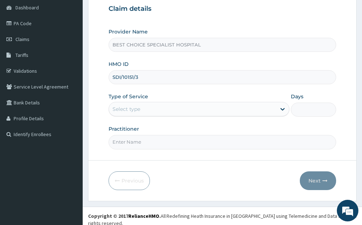
type input "SDI/10151/3"
click at [140, 113] on div "Select type" at bounding box center [127, 108] width 28 height 7
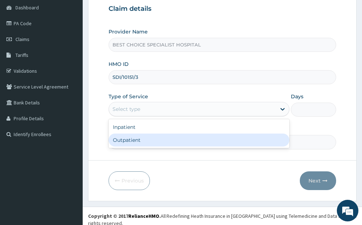
click at [125, 145] on div "Outpatient" at bounding box center [199, 139] width 181 height 13
type input "1"
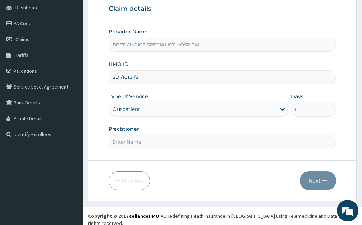
drag, startPoint x: 139, startPoint y: 139, endPoint x: 143, endPoint y: 133, distance: 7.2
click at [139, 139] on input "Practitioner" at bounding box center [223, 142] width 228 height 14
type input "Dr. Farida"
click at [316, 180] on button "Next" at bounding box center [318, 180] width 36 height 19
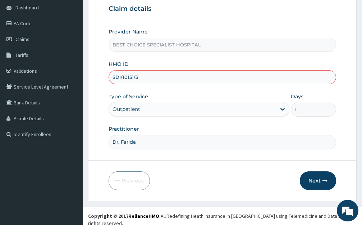
click at [143, 76] on input "SDI/10151/3" at bounding box center [223, 77] width 228 height 14
type input "SDI/10151/B"
click at [315, 181] on button "Next" at bounding box center [318, 180] width 36 height 19
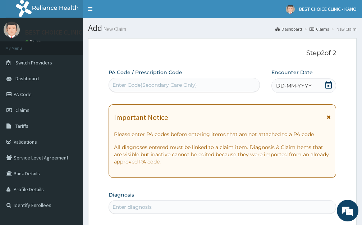
click at [295, 83] on span "DD-MM-YYYY" at bounding box center [294, 85] width 36 height 7
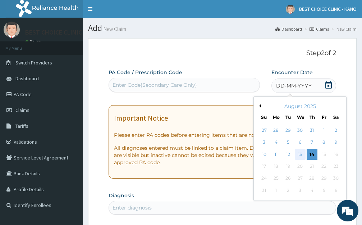
click at [304, 155] on div "13" at bounding box center [300, 154] width 11 height 11
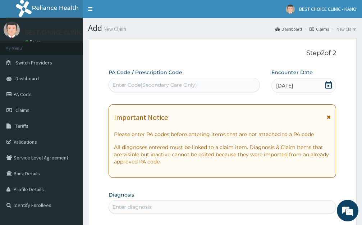
click at [329, 117] on icon at bounding box center [329, 116] width 4 height 5
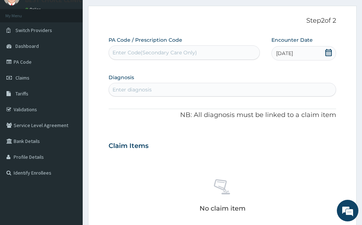
scroll to position [72, 0]
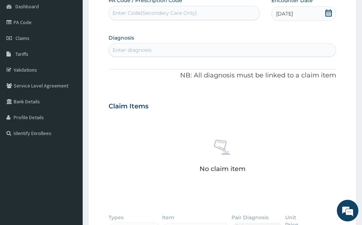
click at [149, 47] on div "Enter diagnosis" at bounding box center [132, 49] width 39 height 7
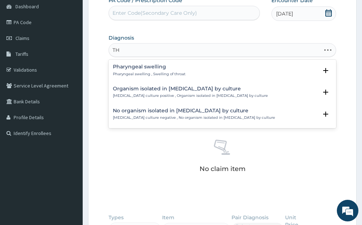
type input "T"
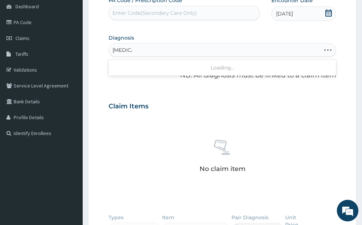
type input "TONSI"
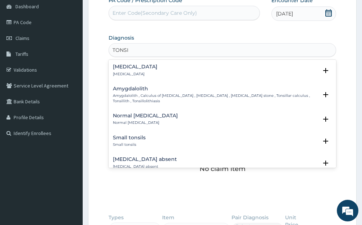
click at [128, 73] on p "[MEDICAL_DATA]" at bounding box center [135, 74] width 45 height 5
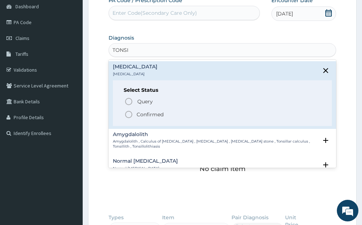
click at [129, 111] on circle "status option filled" at bounding box center [128, 114] width 6 height 6
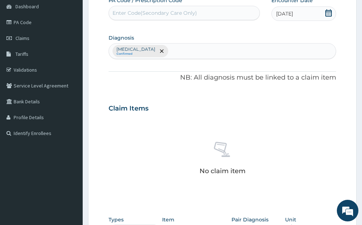
scroll to position [223, 0]
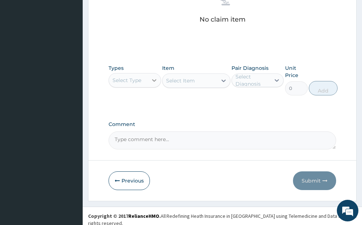
click at [150, 79] on div at bounding box center [154, 80] width 13 height 13
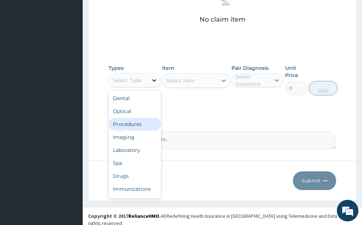
click at [144, 121] on div "Procedures" at bounding box center [135, 124] width 53 height 13
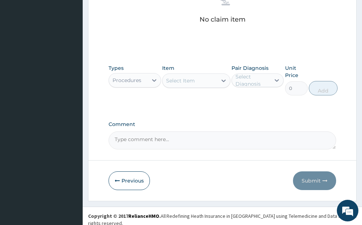
click at [214, 81] on div "Select Item" at bounding box center [190, 81] width 55 height 12
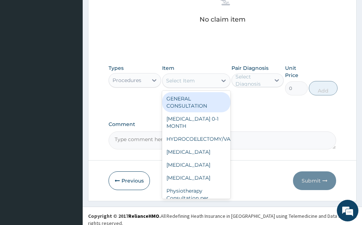
click at [204, 100] on div "GENERAL CONSULTATION" at bounding box center [196, 102] width 68 height 20
type input "1700"
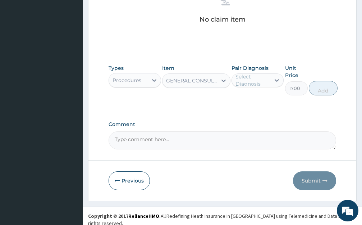
click at [273, 74] on div at bounding box center [276, 80] width 13 height 13
drag, startPoint x: 260, startPoint y: 103, endPoint x: 320, endPoint y: 87, distance: 61.5
click at [262, 104] on div "[MEDICAL_DATA]" at bounding box center [258, 98] width 53 height 15
checkbox input "true"
click at [323, 86] on button "Add" at bounding box center [323, 88] width 29 height 14
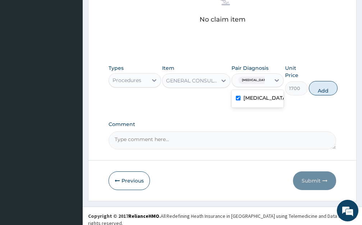
type input "0"
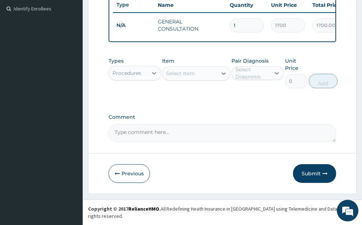
scroll to position [195, 0]
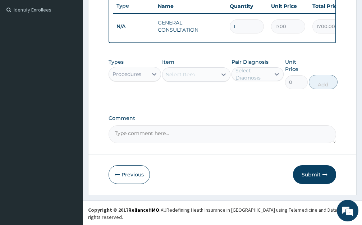
click at [142, 79] on div "Procedures" at bounding box center [128, 74] width 39 height 12
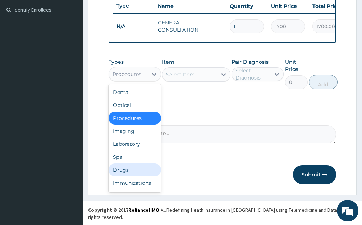
click at [122, 176] on div "Drugs" at bounding box center [135, 169] width 53 height 13
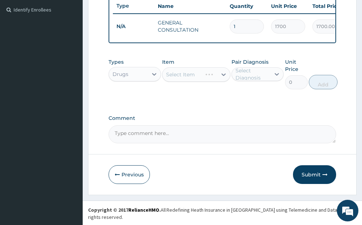
click at [200, 82] on div "Select Item" at bounding box center [196, 74] width 68 height 14
click at [199, 80] on div "Select Item" at bounding box center [190, 75] width 55 height 12
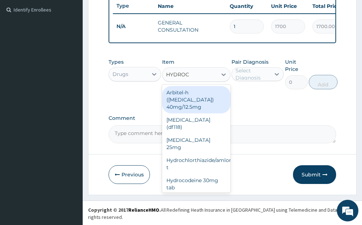
type input "HYDROCO"
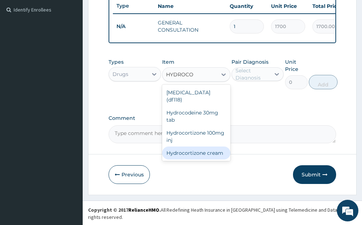
click at [213, 154] on div "Hydrocortizone cream" at bounding box center [196, 152] width 68 height 13
type input "456"
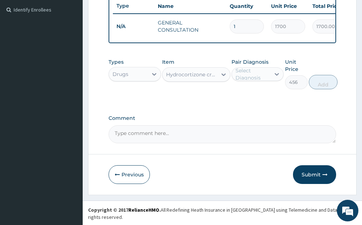
click at [265, 75] on div "Select Diagnosis" at bounding box center [253, 74] width 35 height 14
click at [252, 95] on label "[MEDICAL_DATA]" at bounding box center [265, 91] width 44 height 7
checkbox input "true"
click at [323, 85] on button "Add" at bounding box center [323, 82] width 29 height 14
type input "0"
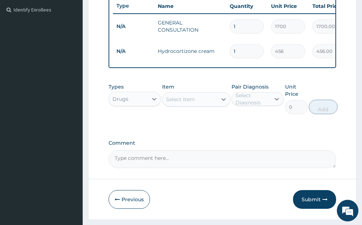
click at [193, 103] on div "Select Item" at bounding box center [180, 99] width 29 height 7
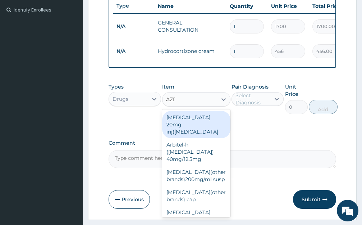
type input "AZITHR"
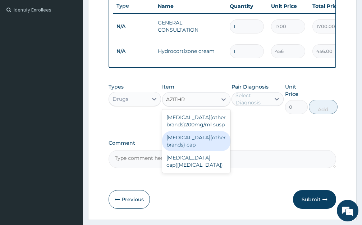
click at [206, 150] on div "[MEDICAL_DATA](other brands) cap" at bounding box center [196, 141] width 68 height 20
type input "280"
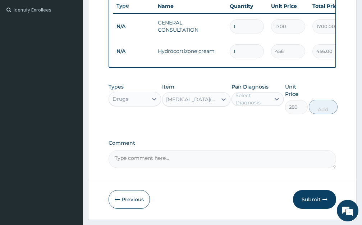
click at [271, 105] on div at bounding box center [276, 98] width 13 height 13
click at [251, 120] on label "[MEDICAL_DATA]" at bounding box center [265, 116] width 44 height 7
checkbox input "true"
click at [310, 113] on button "Add" at bounding box center [323, 107] width 29 height 14
type input "0"
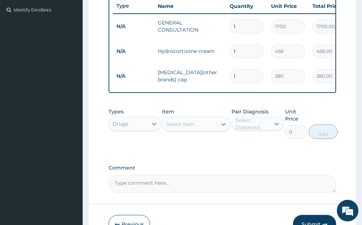
type input "10"
type input "2800.00"
type input "10"
click at [213, 130] on div "Select Item" at bounding box center [190, 124] width 55 height 12
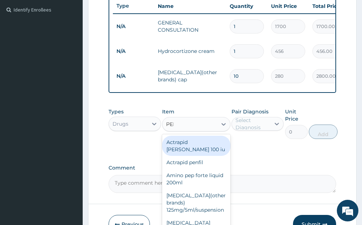
type input "PENI"
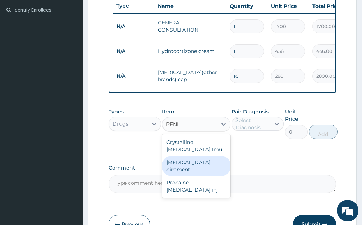
click at [204, 169] on div "[MEDICAL_DATA] ointment" at bounding box center [196, 166] width 68 height 20
type input "170"
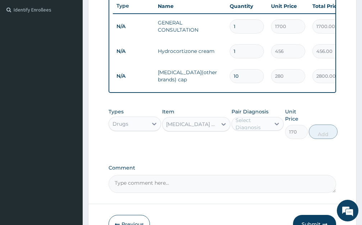
click at [253, 131] on div "Select Diagnosis" at bounding box center [253, 124] width 35 height 14
click at [250, 145] on label "[MEDICAL_DATA]" at bounding box center [265, 141] width 44 height 7
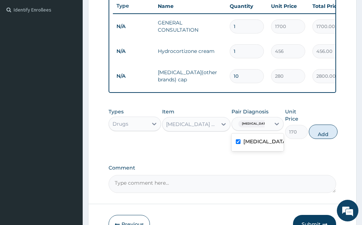
checkbox input "true"
drag, startPoint x: 323, startPoint y: 137, endPoint x: 222, endPoint y: 138, distance: 101.1
click at [323, 137] on button "Add" at bounding box center [323, 131] width 29 height 14
type input "0"
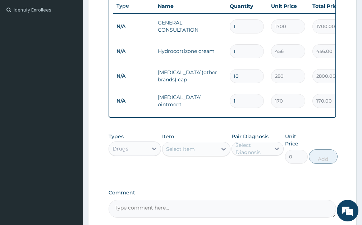
type input "10"
type input "1700.00"
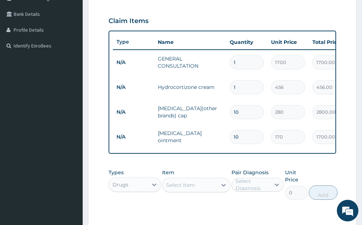
scroll to position [270, 0]
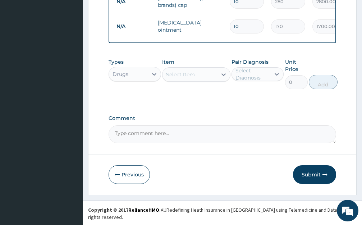
type input "10"
click at [299, 182] on button "Submit" at bounding box center [314, 174] width 43 height 19
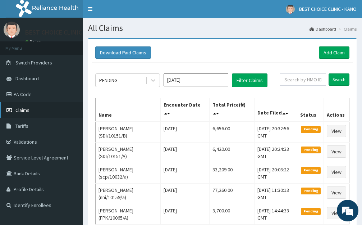
click at [19, 111] on span "Claims" at bounding box center [22, 110] width 14 height 6
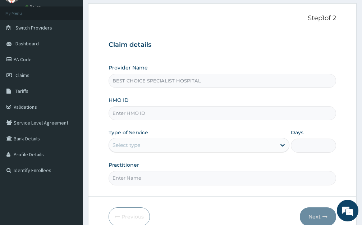
click at [134, 114] on input "HMO ID" at bounding box center [223, 113] width 228 height 14
click at [231, 90] on div "Provider Name BEST CHOICE SPECIALIST HOSPITAL HMO ID Type of Service Select typ…" at bounding box center [223, 124] width 228 height 121
click at [31, 65] on link "PA Code" at bounding box center [41, 59] width 83 height 16
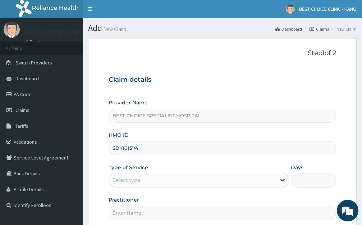
type input "SDI/10151/4"
drag, startPoint x: 0, startPoint y: 0, endPoint x: 132, endPoint y: 181, distance: 224.4
click at [132, 181] on div "Select type" at bounding box center [127, 179] width 28 height 7
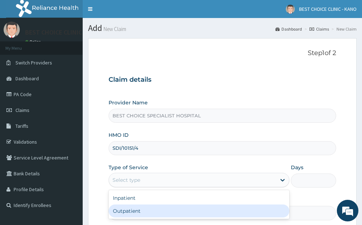
click at [136, 209] on div "Outpatient" at bounding box center [199, 210] width 181 height 13
type input "1"
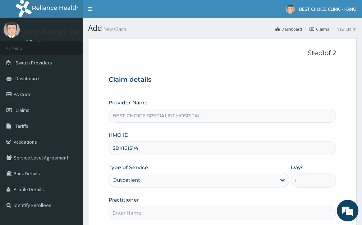
scroll to position [71, 0]
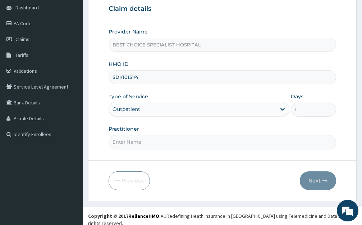
click at [133, 136] on input "Practitioner" at bounding box center [223, 142] width 228 height 14
type input "[PERSON_NAME]"
click at [302, 183] on button "Next" at bounding box center [318, 180] width 36 height 19
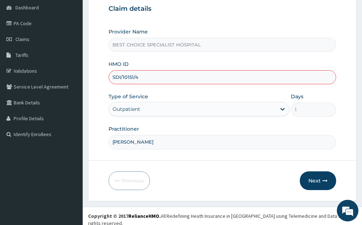
click at [155, 83] on input "SDI/10151/4" at bounding box center [223, 77] width 228 height 14
type input "SDI/10151/C"
click at [310, 179] on button "Next" at bounding box center [318, 180] width 36 height 19
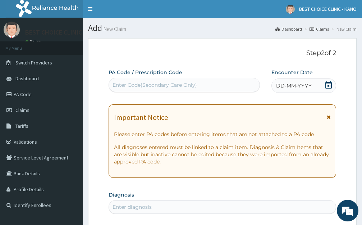
click at [160, 86] on div "Enter Code(Secondary Care Only)" at bounding box center [155, 84] width 85 height 7
paste input "PA/08CFA6"
type input "PA/08CFA6"
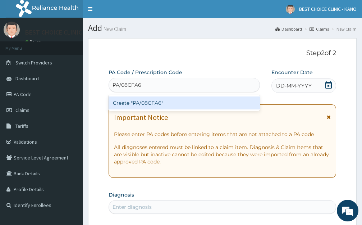
click at [161, 98] on div "Create "PA/08CFA6"" at bounding box center [184, 102] width 151 height 13
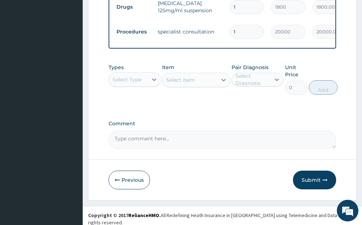
scroll to position [330, 0]
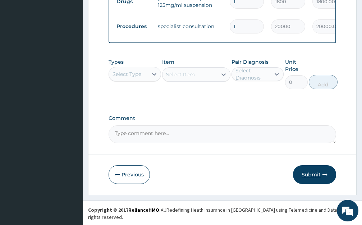
click at [311, 179] on button "Submit" at bounding box center [314, 174] width 43 height 19
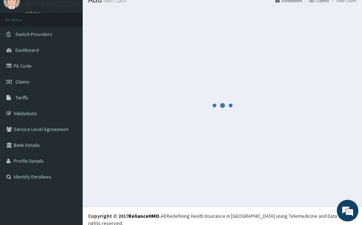
scroll to position [0, 0]
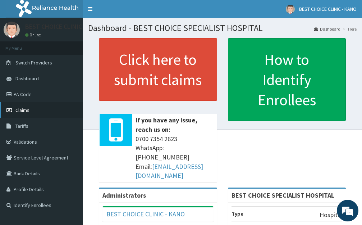
click at [27, 113] on link "Claims" at bounding box center [41, 110] width 83 height 16
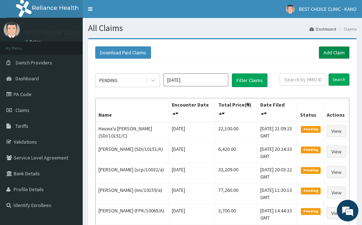
click at [330, 51] on link "Add Claim" at bounding box center [334, 52] width 31 height 12
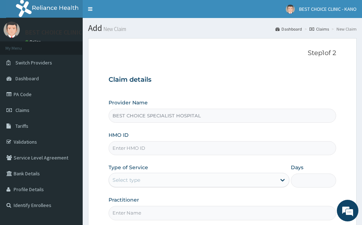
click at [146, 143] on input "HMO ID" at bounding box center [223, 148] width 228 height 14
type input "SDI/10151/D"
click at [129, 181] on div "Select type" at bounding box center [127, 179] width 28 height 7
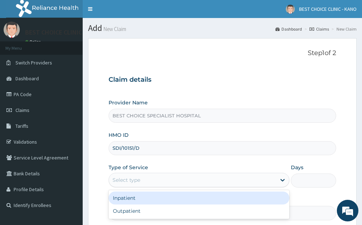
click at [134, 200] on div "Inpatient" at bounding box center [199, 197] width 181 height 13
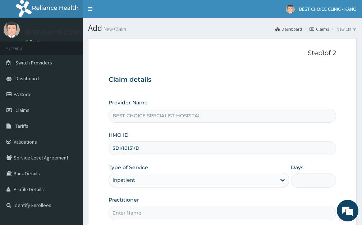
click at [138, 175] on div "Inpatient" at bounding box center [192, 180] width 167 height 12
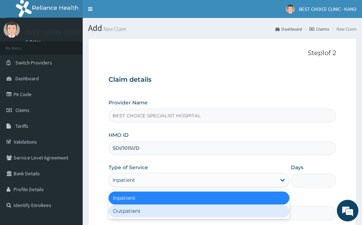
click at [139, 212] on div "Outpatient" at bounding box center [199, 210] width 181 height 13
type input "1"
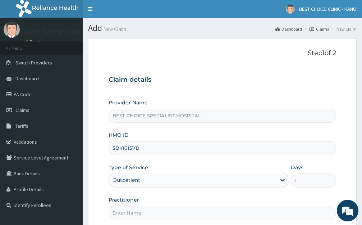
scroll to position [71, 0]
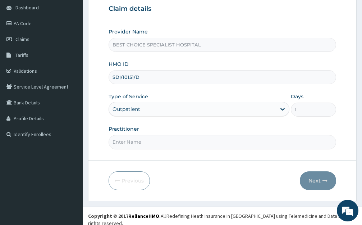
click at [150, 143] on input "Practitioner" at bounding box center [223, 142] width 228 height 14
type input "Dr. Yusuf"
click at [317, 186] on button "Next" at bounding box center [318, 180] width 36 height 19
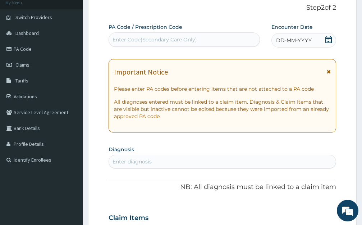
scroll to position [35, 0]
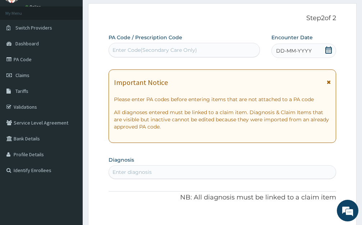
click at [289, 49] on span "DD-MM-YYYY" at bounding box center [294, 50] width 36 height 7
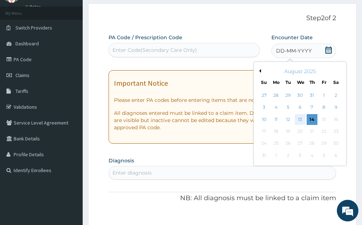
click at [302, 123] on div "13" at bounding box center [300, 119] width 11 height 11
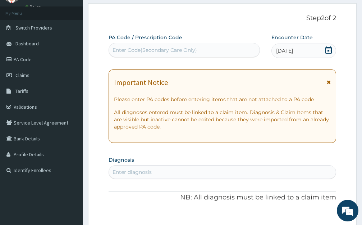
click at [326, 81] on div "Important Notice" at bounding box center [222, 84] width 217 height 12
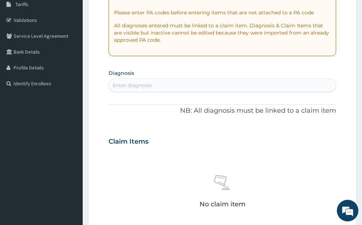
scroll to position [143, 0]
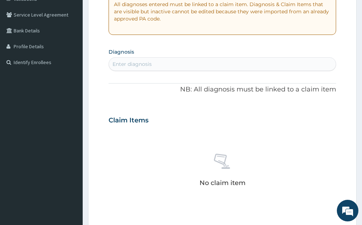
click at [142, 64] on div "Enter diagnosis" at bounding box center [132, 63] width 39 height 7
click at [140, 62] on div "Enter diagnosis" at bounding box center [132, 63] width 39 height 7
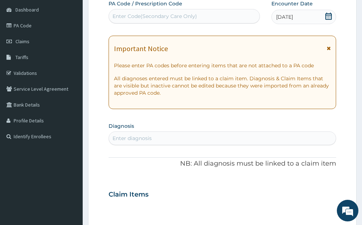
scroll to position [0, 0]
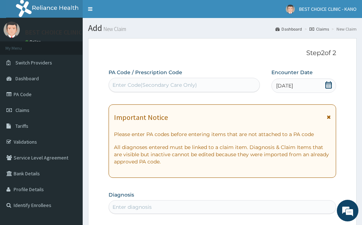
click at [328, 117] on icon at bounding box center [329, 116] width 4 height 5
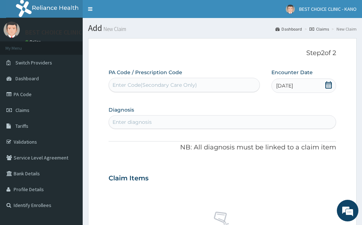
scroll to position [72, 0]
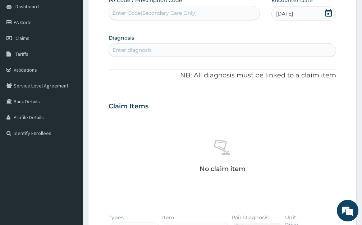
click at [126, 51] on div "Enter diagnosis" at bounding box center [132, 49] width 39 height 7
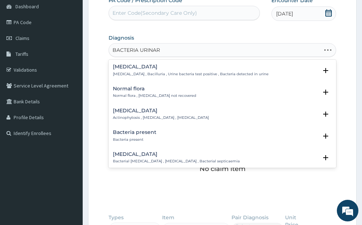
type input "BACTERIA URINARY"
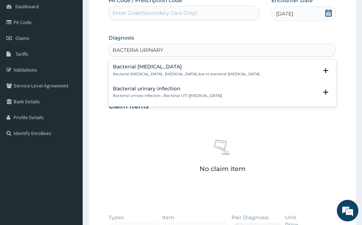
click at [153, 91] on h4 "Bacterial urinary infection" at bounding box center [167, 88] width 109 height 5
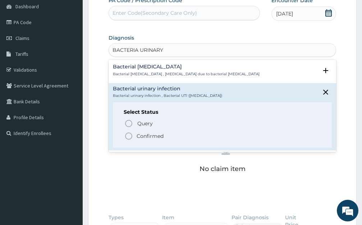
click at [127, 136] on icon "status option filled" at bounding box center [128, 136] width 9 height 9
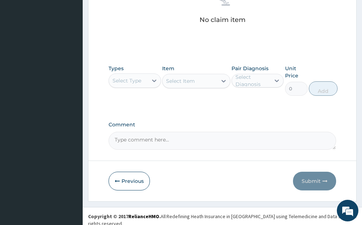
scroll to position [223, 0]
click at [152, 76] on div at bounding box center [154, 80] width 13 height 13
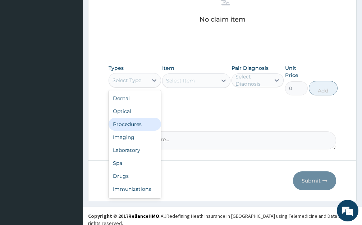
click at [132, 128] on div "Procedures" at bounding box center [135, 124] width 53 height 13
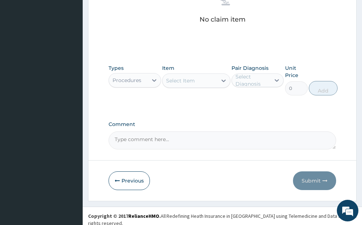
click at [216, 67] on div "Item Select Item" at bounding box center [196, 79] width 68 height 31
click at [212, 81] on div "Select Item" at bounding box center [190, 81] width 55 height 12
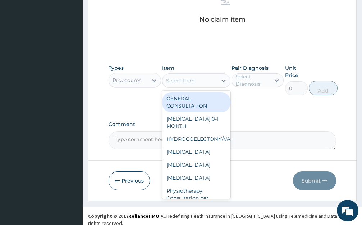
click at [207, 98] on div "GENERAL CONSULTATION" at bounding box center [196, 102] width 68 height 20
type input "1700"
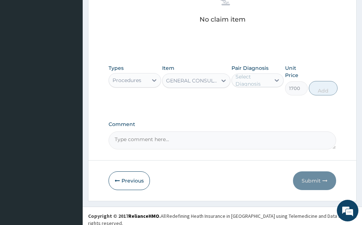
click at [254, 78] on div "Select Diagnosis" at bounding box center [253, 80] width 35 height 14
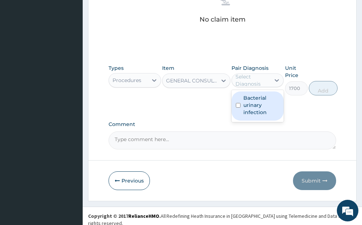
click at [260, 105] on label "Bacterial urinary infection" at bounding box center [261, 105] width 36 height 22
checkbox input "true"
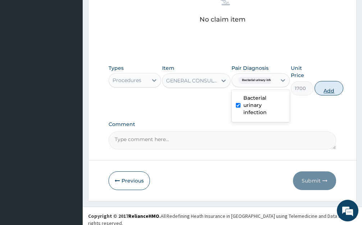
click at [319, 86] on button "Add" at bounding box center [329, 88] width 29 height 14
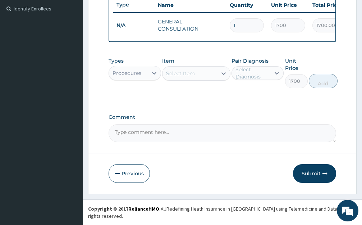
type input "0"
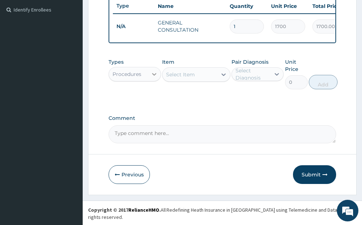
click at [150, 81] on div at bounding box center [154, 74] width 13 height 13
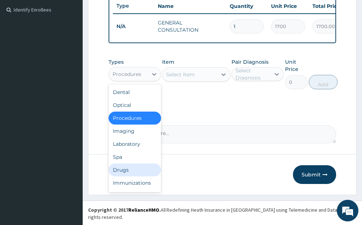
click at [136, 176] on div "Drugs" at bounding box center [135, 169] width 53 height 13
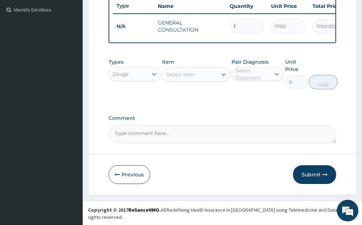
click at [190, 78] on div "Select Item" at bounding box center [180, 74] width 29 height 7
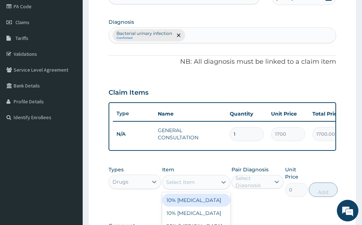
scroll to position [87, 0]
click at [195, 36] on div "Bacterial urinary infection Confirmed" at bounding box center [222, 35] width 227 height 15
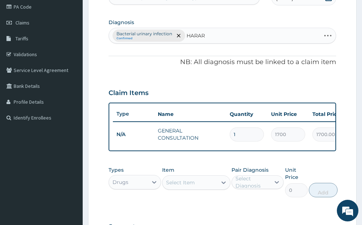
type input "HARARA"
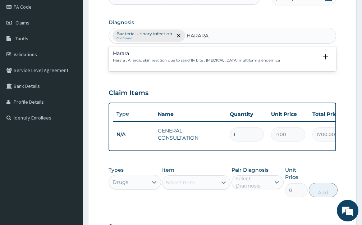
click at [156, 55] on h4 "Harara" at bounding box center [196, 53] width 167 height 5
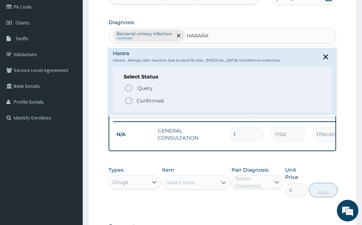
click at [128, 99] on icon "status option filled" at bounding box center [128, 100] width 9 height 9
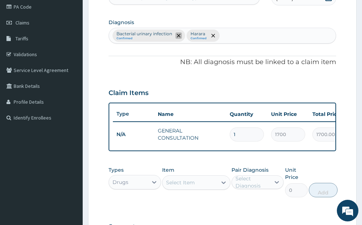
click at [178, 35] on icon "remove selection option" at bounding box center [179, 36] width 4 height 4
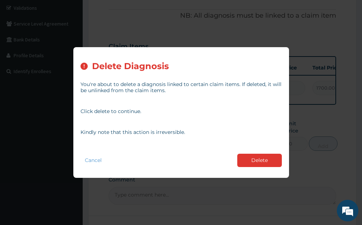
scroll to position [195, 0]
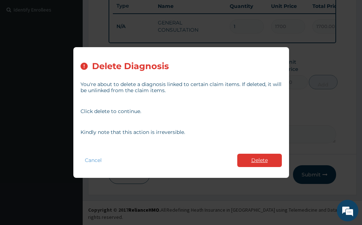
click at [258, 161] on button "Delete" at bounding box center [259, 160] width 45 height 13
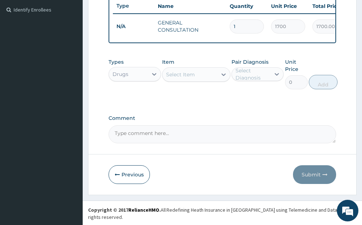
click at [203, 80] on div "Select Item" at bounding box center [190, 75] width 55 height 12
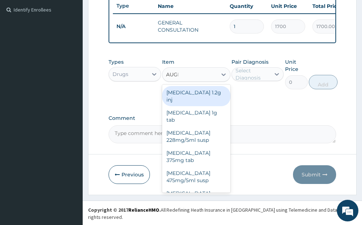
type input "AUGMENT"
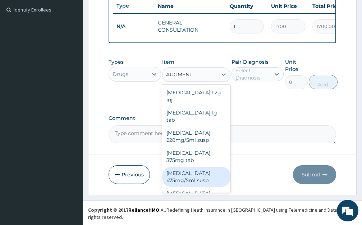
click at [193, 173] on div "[MEDICAL_DATA] 475mg/5ml susp" at bounding box center [196, 176] width 68 height 20
type input "3000"
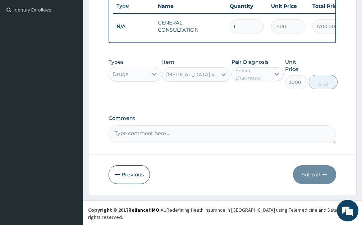
click at [275, 87] on div "Pair Diagnosis Select Diagnosis" at bounding box center [258, 73] width 53 height 31
click at [272, 81] on div at bounding box center [276, 74] width 13 height 13
click at [267, 97] on div "Harara" at bounding box center [258, 92] width 53 height 15
checkbox input "true"
click at [323, 88] on button "Add" at bounding box center [323, 82] width 29 height 14
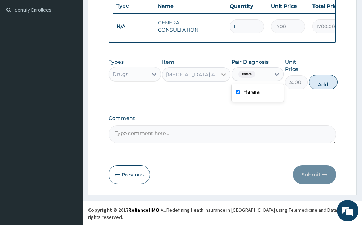
type input "0"
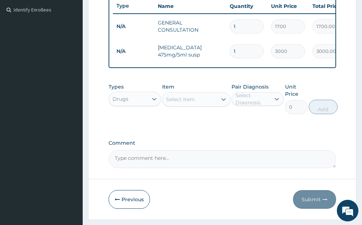
click at [204, 105] on div "Select Item" at bounding box center [190, 99] width 55 height 12
type input "LORAT"
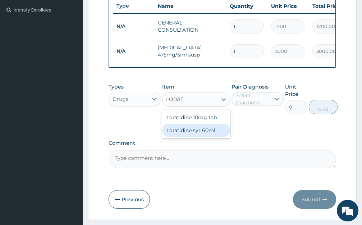
click at [215, 133] on div "Loratidine syr 60ml" at bounding box center [196, 130] width 68 height 13
type input "1200"
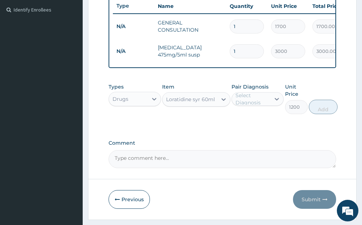
click at [268, 106] on div "Select Diagnosis" at bounding box center [253, 99] width 35 height 14
click at [265, 122] on div "Harara" at bounding box center [258, 117] width 53 height 15
checkbox input "true"
click at [332, 109] on button "Add" at bounding box center [323, 107] width 29 height 14
type input "0"
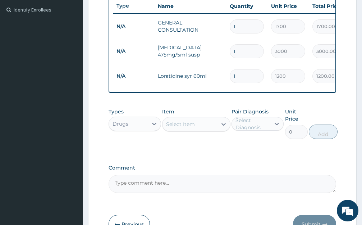
click at [201, 129] on div "Select Item" at bounding box center [190, 124] width 55 height 12
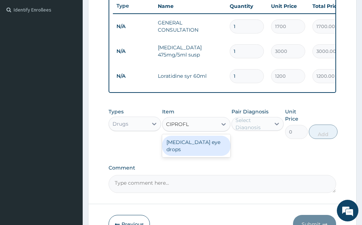
type input "CIPROFLO"
click at [210, 149] on div "[MEDICAL_DATA] eye drops" at bounding box center [196, 146] width 68 height 20
type input "660"
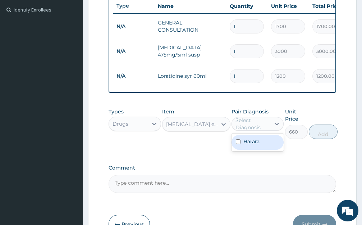
click at [269, 127] on div "Select Diagnosis" at bounding box center [253, 124] width 35 height 14
click at [248, 150] on div "Harara" at bounding box center [258, 142] width 53 height 15
checkbox input "true"
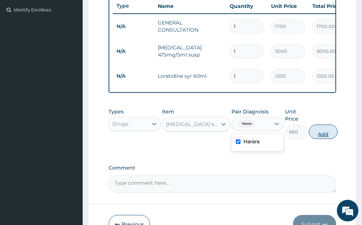
click at [328, 137] on button "Add" at bounding box center [323, 131] width 29 height 14
type input "0"
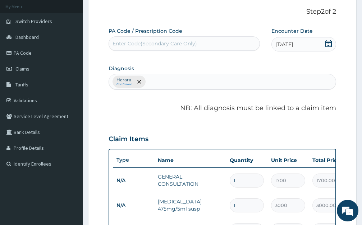
scroll to position [18, 0]
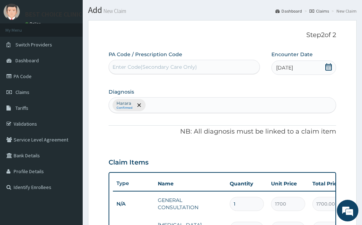
click at [292, 61] on div "[DATE]" at bounding box center [303, 67] width 65 height 14
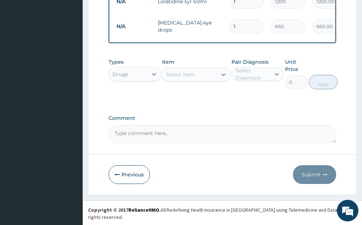
scroll to position [55, 0]
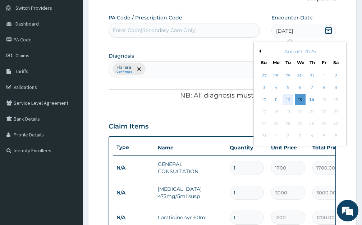
click at [288, 97] on div "12" at bounding box center [288, 99] width 11 height 11
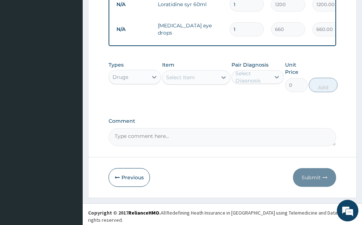
scroll to position [270, 0]
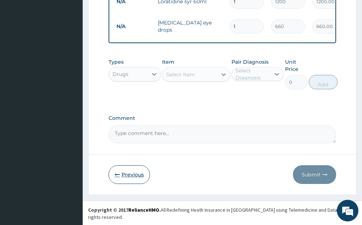
click at [132, 177] on button "Previous" at bounding box center [129, 174] width 41 height 19
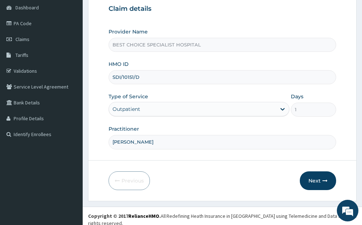
click at [145, 79] on input "SDI/10151/D" at bounding box center [223, 77] width 228 height 14
type input "SDI/10151/C"
click at [308, 178] on button "Next" at bounding box center [318, 180] width 36 height 19
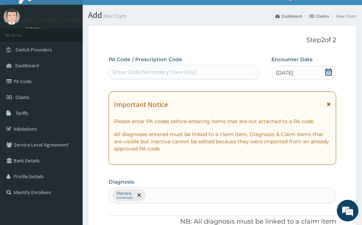
scroll to position [0, 0]
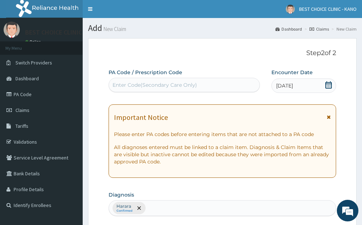
click at [286, 87] on span "12-08-2025" at bounding box center [284, 85] width 17 height 7
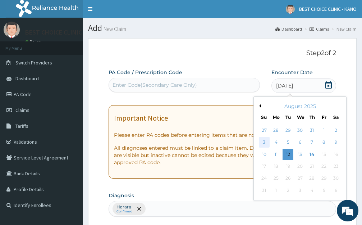
click at [266, 143] on div "3" at bounding box center [264, 142] width 11 height 11
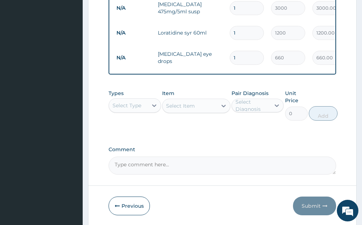
scroll to position [355, 0]
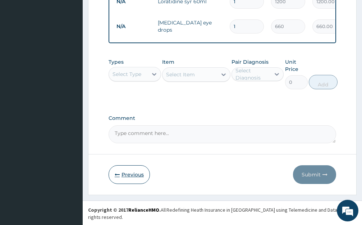
click at [127, 184] on button "Previous" at bounding box center [129, 174] width 41 height 19
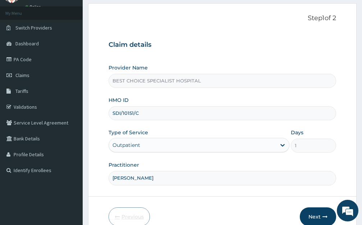
scroll to position [0, 0]
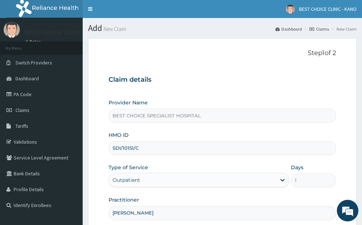
click at [146, 146] on input "SDI/10151/C" at bounding box center [223, 148] width 228 height 14
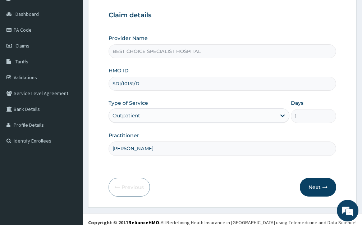
scroll to position [71, 0]
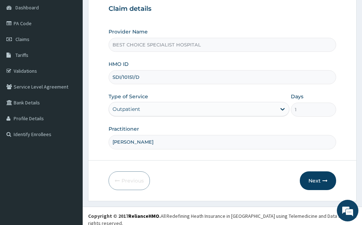
type input "SDI/10151/D"
click at [311, 190] on form "Step 1 of 2 Claim details Provider Name BEST CHOICE SPECIALIST HOSPITAL HMO ID …" at bounding box center [222, 83] width 269 height 233
click at [313, 182] on button "Next" at bounding box center [318, 180] width 36 height 19
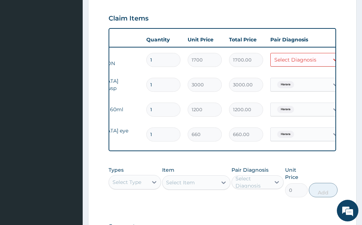
scroll to position [0, 86]
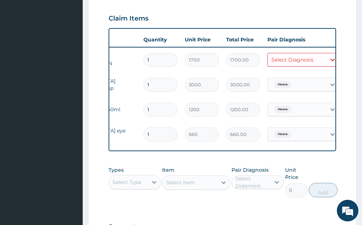
click at [306, 63] on div "Select Diagnosis" at bounding box center [292, 59] width 42 height 7
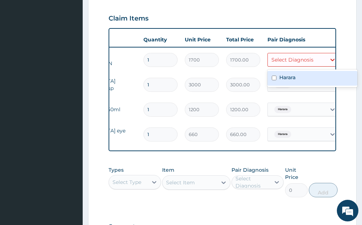
click at [292, 78] on label "Harara" at bounding box center [287, 77] width 16 height 7
checkbox input "true"
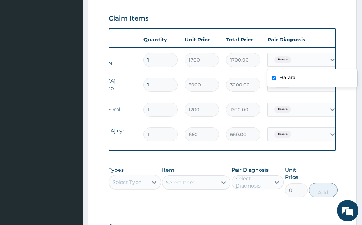
scroll to position [355, 0]
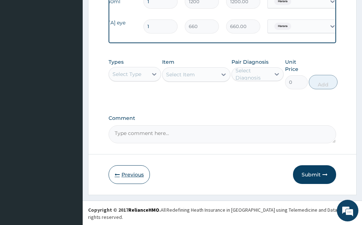
click at [119, 175] on button "Previous" at bounding box center [129, 174] width 41 height 19
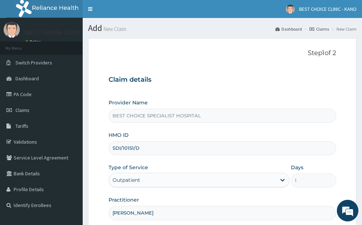
scroll to position [71, 0]
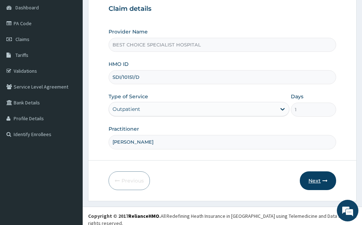
click at [305, 183] on button "Next" at bounding box center [318, 180] width 36 height 19
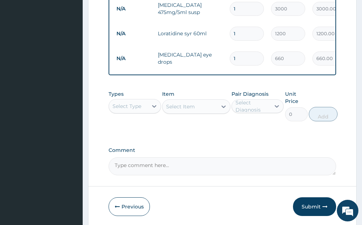
scroll to position [355, 0]
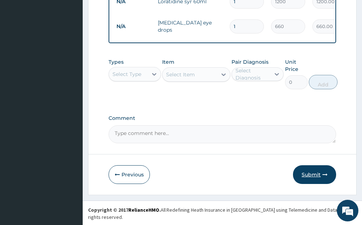
click at [311, 184] on button "Submit" at bounding box center [314, 174] width 43 height 19
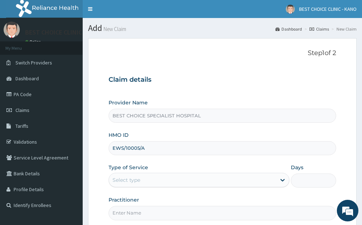
type input "EWS/10005/A"
click at [144, 176] on div "Select type" at bounding box center [192, 180] width 167 height 12
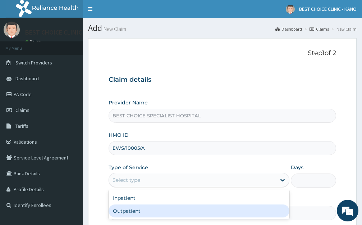
click at [131, 210] on div "Outpatient" at bounding box center [199, 210] width 181 height 13
type input "1"
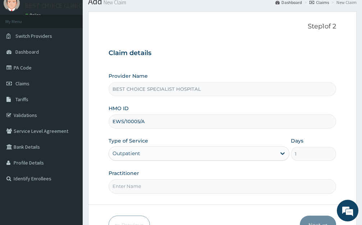
scroll to position [71, 0]
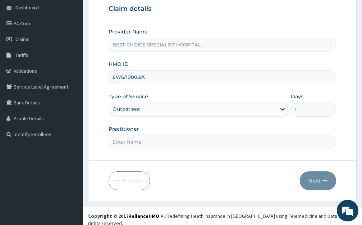
click at [146, 140] on input "Practitioner" at bounding box center [223, 142] width 228 height 14
type input "[PERSON_NAME]"
click at [309, 176] on button "Next" at bounding box center [318, 180] width 36 height 19
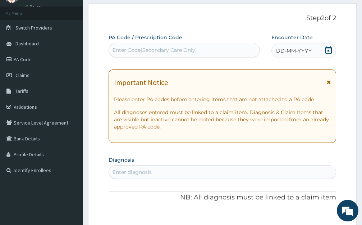
click at [289, 50] on span "DD-MM-YYYY" at bounding box center [294, 50] width 36 height 7
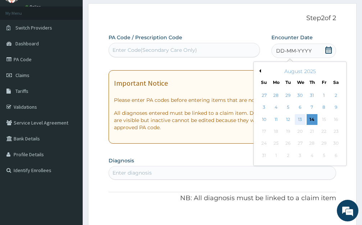
click at [299, 118] on div "13" at bounding box center [300, 119] width 11 height 11
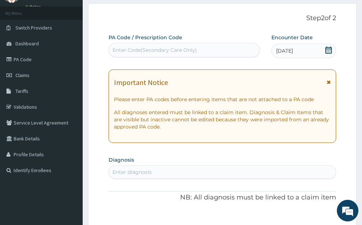
click at [328, 81] on icon at bounding box center [329, 81] width 4 height 5
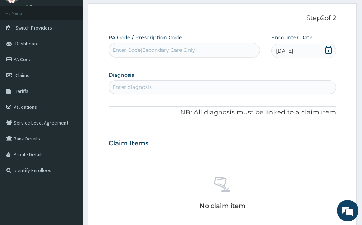
scroll to position [71, 0]
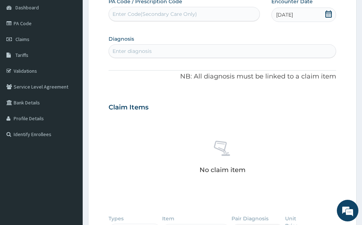
click at [155, 53] on div "Enter diagnosis" at bounding box center [222, 51] width 227 height 12
type input "[MEDICAL_DATA]"
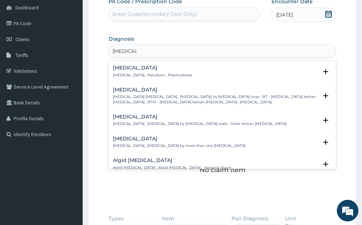
click at [121, 69] on h4 "[MEDICAL_DATA]" at bounding box center [152, 67] width 79 height 5
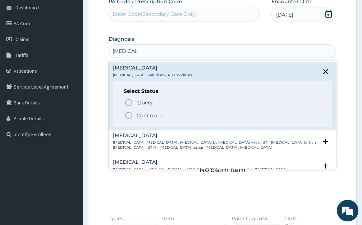
click at [129, 117] on icon "status option filled" at bounding box center [128, 115] width 9 height 9
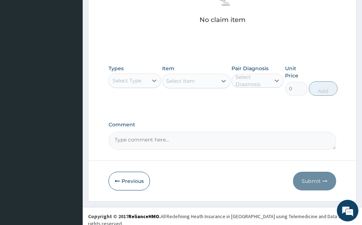
scroll to position [223, 0]
click at [143, 76] on div "Select Type" at bounding box center [128, 80] width 39 height 12
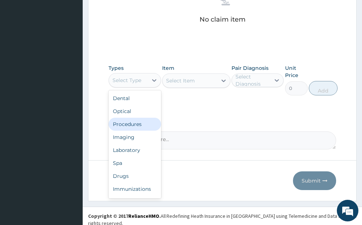
click at [135, 124] on div "Procedures" at bounding box center [135, 124] width 53 height 13
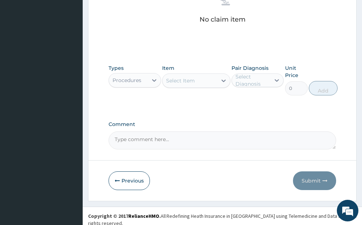
click at [203, 83] on div "Select Item" at bounding box center [190, 81] width 55 height 12
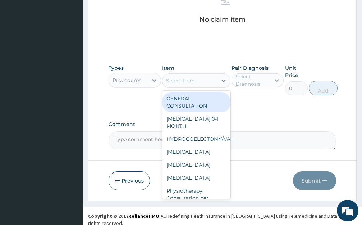
click at [197, 97] on div "GENERAL CONSULTATION" at bounding box center [196, 102] width 68 height 20
type input "1700"
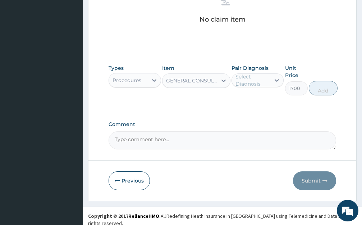
click at [268, 77] on div "Select Diagnosis" at bounding box center [253, 80] width 35 height 14
click at [256, 99] on label "Malaria" at bounding box center [265, 97] width 44 height 7
checkbox input "true"
click at [325, 92] on button "Add" at bounding box center [323, 88] width 29 height 14
type input "0"
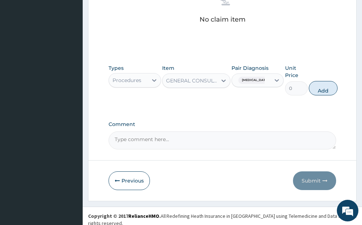
scroll to position [195, 0]
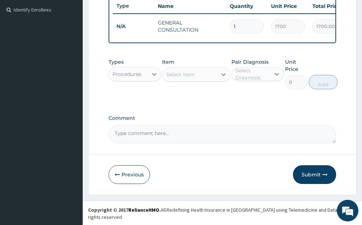
click at [140, 80] on div "Procedures" at bounding box center [128, 74] width 39 height 12
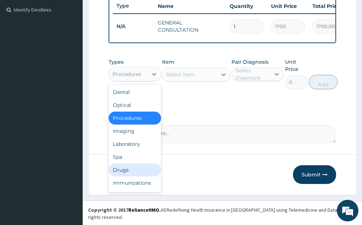
click at [124, 176] on div "Drugs" at bounding box center [135, 169] width 53 height 13
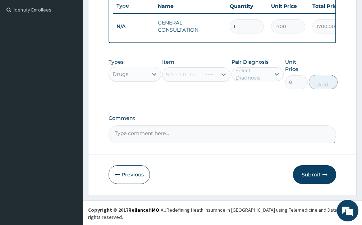
click at [192, 80] on div "Select Item" at bounding box center [196, 74] width 68 height 14
click at [205, 80] on div "Select Item" at bounding box center [190, 75] width 55 height 12
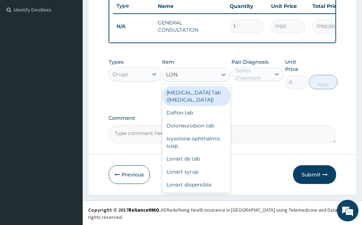
type input "LONART"
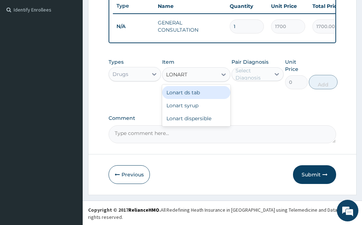
click at [213, 95] on div "Lonart ds tab" at bounding box center [196, 92] width 68 height 13
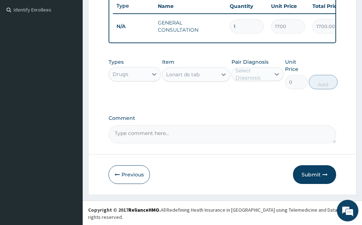
type input "900"
click at [262, 80] on div "Select Diagnosis" at bounding box center [253, 74] width 35 height 14
click at [253, 95] on label "Malaria" at bounding box center [265, 91] width 44 height 7
checkbox input "true"
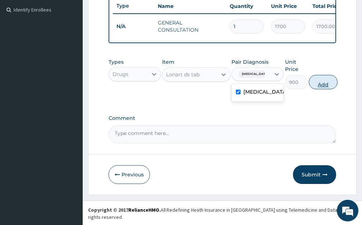
click at [321, 89] on button "Add" at bounding box center [323, 82] width 29 height 14
type input "0"
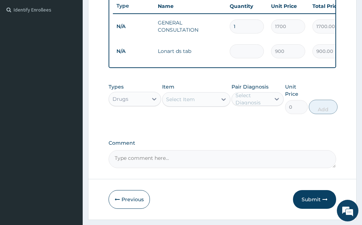
type input "0.00"
type input "6"
type input "5400.00"
type input "6"
click at [200, 104] on div "Select Item" at bounding box center [190, 99] width 55 height 12
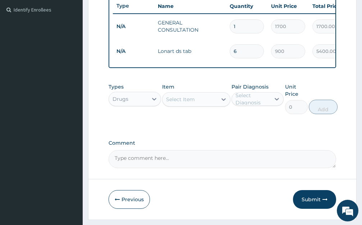
type input "PARACETA"
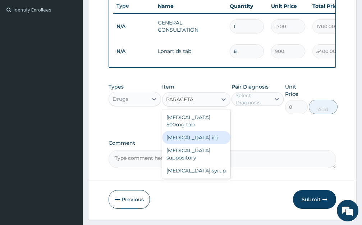
click at [205, 144] on div "[MEDICAL_DATA] inj" at bounding box center [196, 137] width 68 height 13
type input "150"
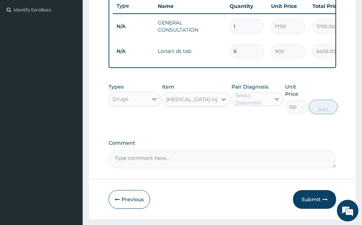
click at [266, 103] on div "Select Diagnosis" at bounding box center [253, 99] width 35 height 14
click at [260, 125] on div "Malaria" at bounding box center [258, 117] width 53 height 15
checkbox input "true"
click at [310, 114] on button "Add" at bounding box center [323, 107] width 29 height 14
type input "0"
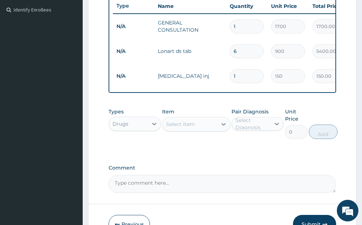
scroll to position [231, 0]
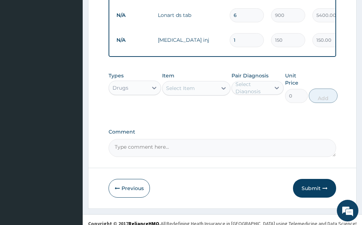
click at [205, 94] on div "Select Item" at bounding box center [190, 88] width 55 height 12
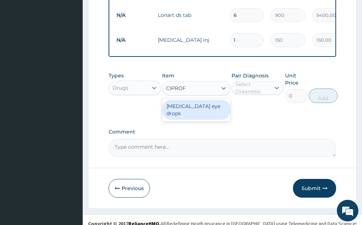
type input "CIPRO"
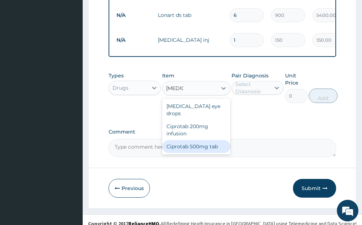
click at [197, 141] on div "Ciprotab 500mg tab" at bounding box center [196, 146] width 68 height 13
type input "150"
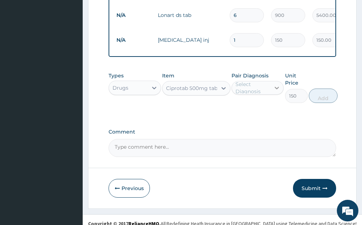
drag, startPoint x: 279, startPoint y: 87, endPoint x: 271, endPoint y: 94, distance: 10.5
click at [279, 87] on div at bounding box center [276, 87] width 13 height 13
click at [271, 94] on div at bounding box center [276, 87] width 13 height 13
click at [260, 109] on label "Malaria" at bounding box center [265, 105] width 44 height 7
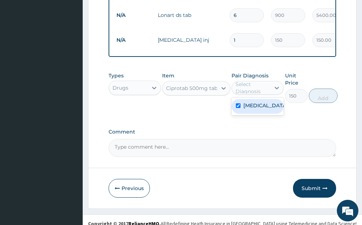
checkbox input "true"
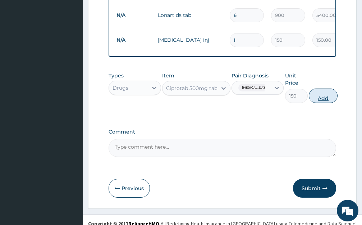
click at [323, 102] on button "Add" at bounding box center [323, 95] width 29 height 14
type input "0"
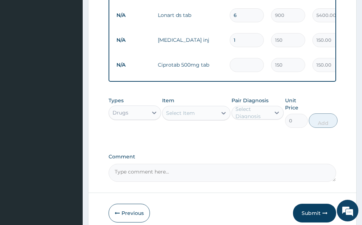
type input "0.00"
type input "1"
type input "150.00"
type input "10"
type input "1500.00"
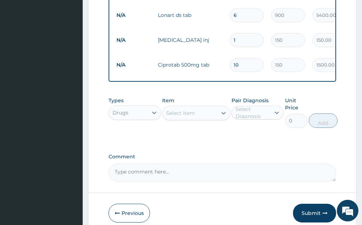
type input "10"
click at [200, 119] on div "Select Item" at bounding box center [190, 113] width 55 height 12
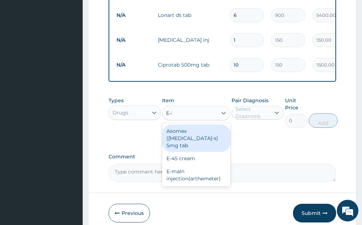
type input "E-MA"
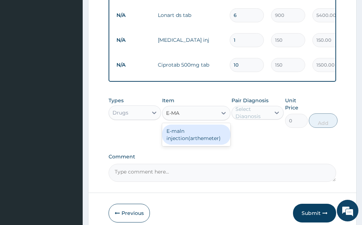
click at [201, 141] on div "E-maln injection(arthemeter)" at bounding box center [196, 134] width 68 height 20
type input "1200"
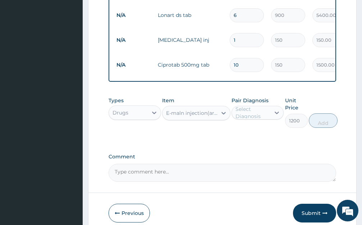
click at [262, 118] on div "Select Diagnosis" at bounding box center [253, 112] width 35 height 14
click at [259, 134] on label "Malaria" at bounding box center [265, 130] width 44 height 7
checkbox input "true"
click at [314, 124] on button "Add" at bounding box center [323, 120] width 29 height 14
type input "0"
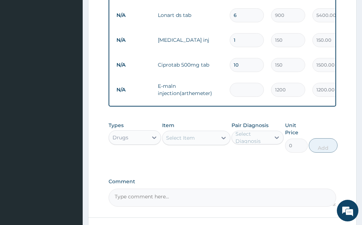
type input "0.00"
type input "3"
type input "3600.00"
type input "3"
click at [198, 142] on div "Select Item" at bounding box center [190, 138] width 55 height 12
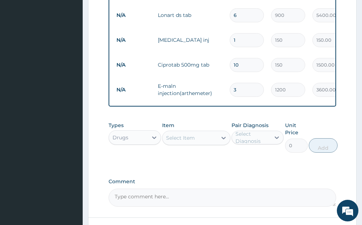
type input "PARACETA"
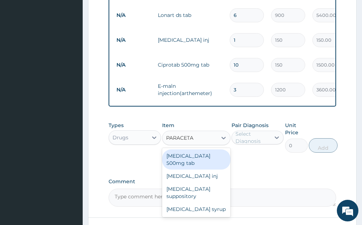
scroll to position [295, 0]
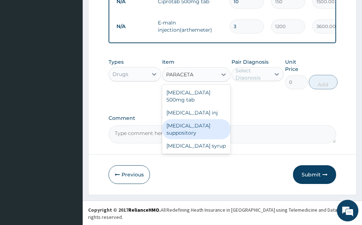
click at [183, 102] on div "[MEDICAL_DATA] 500mg tab" at bounding box center [196, 96] width 68 height 20
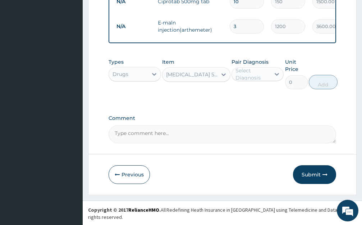
type input "10"
click at [269, 81] on div "Select Diagnosis" at bounding box center [253, 74] width 35 height 14
click at [264, 96] on div "Malaria" at bounding box center [258, 92] width 53 height 15
checkbox input "true"
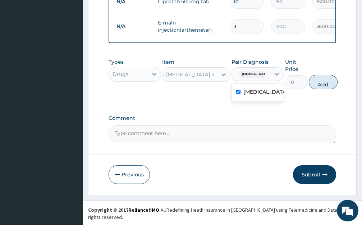
click at [325, 89] on button "Add" at bounding box center [323, 82] width 29 height 14
type input "0"
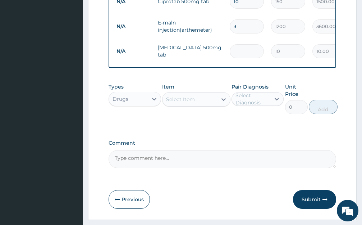
type input "0.00"
type input "2"
type input "20.00"
type input "20"
type input "200.00"
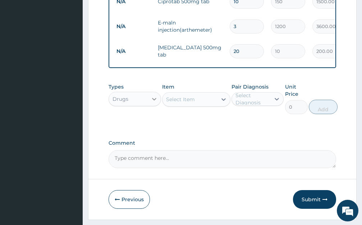
type input "20"
click at [152, 105] on div at bounding box center [154, 98] width 13 height 13
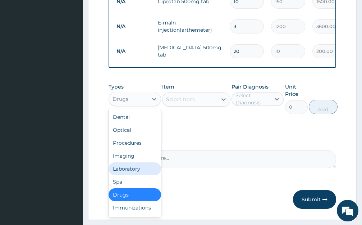
click at [136, 174] on div "Laboratory" at bounding box center [135, 168] width 53 height 13
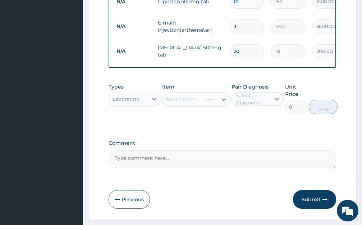
scroll to position [319, 0]
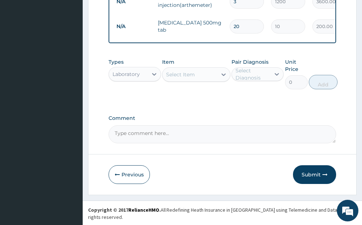
click at [194, 78] on div "Select Item" at bounding box center [180, 74] width 29 height 7
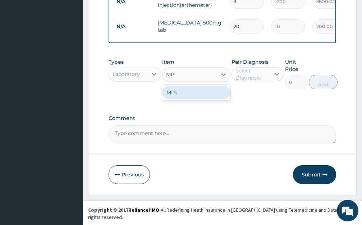
type input "MPS"
click at [207, 96] on div "MPs" at bounding box center [196, 92] width 68 height 13
type input "1500"
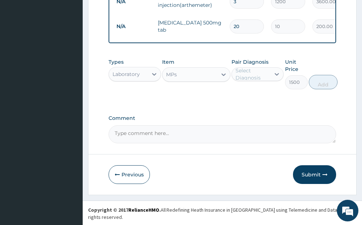
click at [260, 81] on div "Select Diagnosis" at bounding box center [253, 74] width 35 height 14
click at [256, 95] on label "Malaria" at bounding box center [265, 91] width 44 height 7
checkbox input "true"
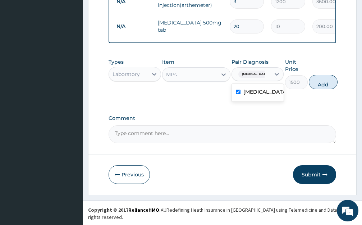
click at [323, 83] on button "Add" at bounding box center [323, 82] width 29 height 14
type input "0"
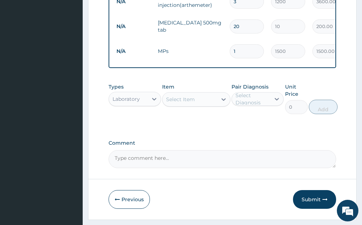
click at [193, 103] on div "Select Item" at bounding box center [180, 99] width 29 height 7
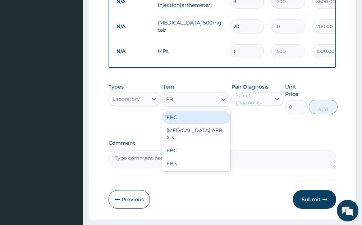
type input "FBC"
drag, startPoint x: 203, startPoint y: 126, endPoint x: 270, endPoint y: 100, distance: 71.3
click at [204, 124] on div "FBC" at bounding box center [196, 117] width 68 height 13
type input "2975"
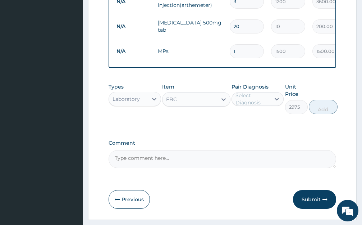
click at [270, 100] on div "Select Diagnosis" at bounding box center [251, 99] width 39 height 12
click at [268, 123] on div "Malaria" at bounding box center [258, 117] width 53 height 15
checkbox input "true"
click at [333, 112] on button "Add" at bounding box center [323, 107] width 29 height 14
type input "0"
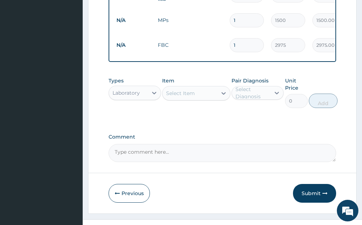
scroll to position [369, 0]
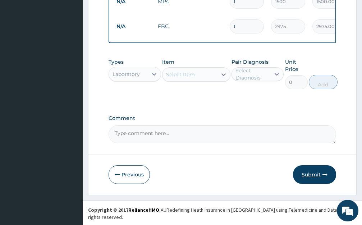
click at [314, 181] on button "Submit" at bounding box center [314, 174] width 43 height 19
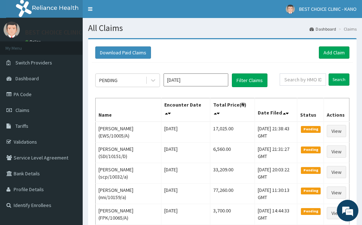
click at [335, 44] on div "Download Paid Claims Add Claim" at bounding box center [222, 53] width 261 height 20
click at [328, 54] on link "Add Claim" at bounding box center [334, 52] width 31 height 12
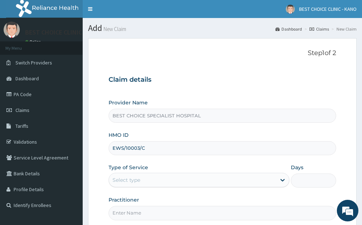
type input "EWS/10003/C"
click at [118, 170] on label "Type of Service" at bounding box center [129, 167] width 40 height 7
click at [119, 177] on div "Select type" at bounding box center [127, 179] width 28 height 7
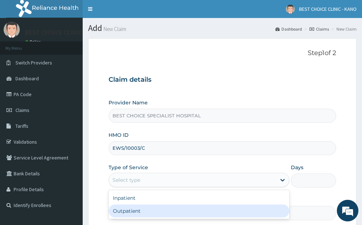
click at [127, 214] on div "Outpatient" at bounding box center [199, 210] width 181 height 13
type input "1"
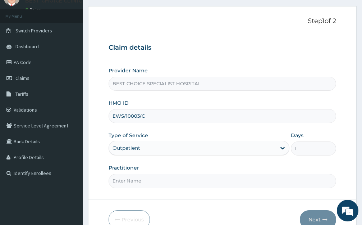
scroll to position [71, 0]
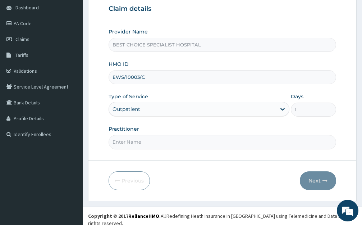
click at [141, 142] on input "Practitioner" at bounding box center [223, 142] width 228 height 14
type input "Dr. Farida"
click at [320, 180] on button "Next" at bounding box center [318, 180] width 36 height 19
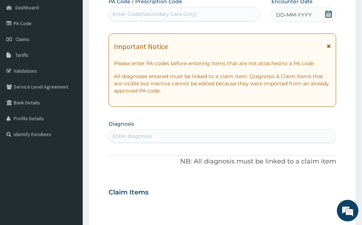
scroll to position [35, 0]
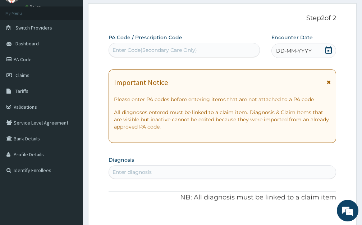
click at [291, 48] on span "DD-MM-YYYY" at bounding box center [294, 50] width 36 height 7
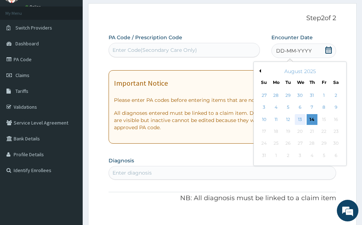
click at [301, 119] on div "13" at bounding box center [300, 119] width 11 height 11
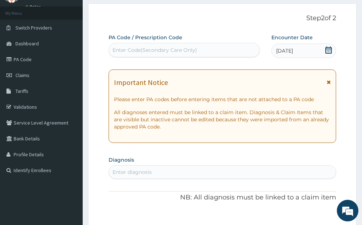
click at [330, 81] on icon at bounding box center [329, 81] width 4 height 5
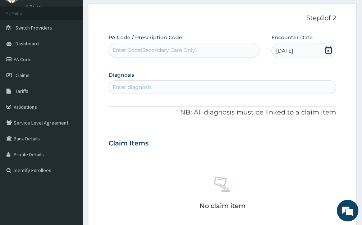
click at [144, 86] on div "Enter diagnosis" at bounding box center [132, 86] width 39 height 7
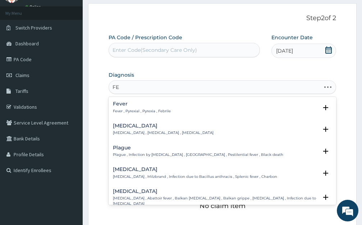
type input "F"
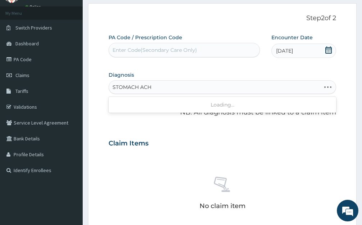
type input "STOMACH ACHE"
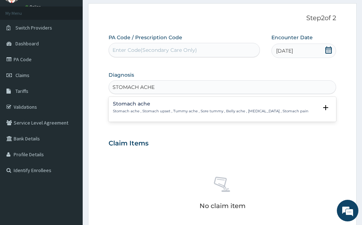
click at [126, 109] on p "Stomach ache , Stomach upset , Tummy ache , Sore tummy , Belly ache , [MEDICAL_…" at bounding box center [211, 111] width 196 height 5
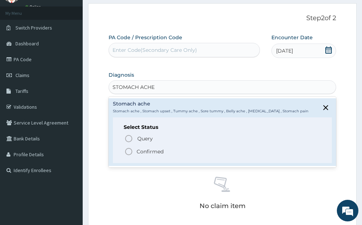
click at [127, 152] on icon "status option filled" at bounding box center [128, 151] width 9 height 9
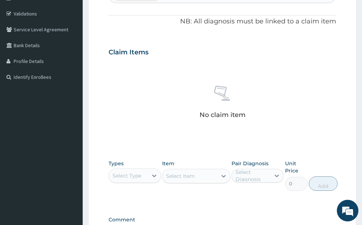
scroll to position [215, 0]
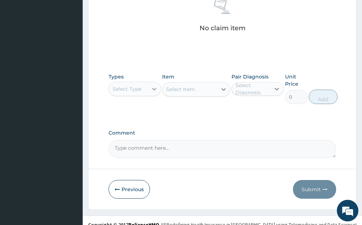
click at [148, 92] on div at bounding box center [154, 88] width 13 height 13
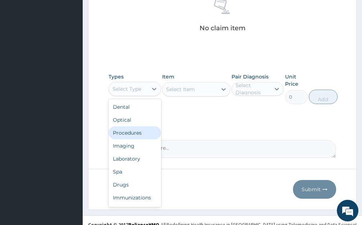
click at [144, 136] on div "Procedures" at bounding box center [135, 132] width 53 height 13
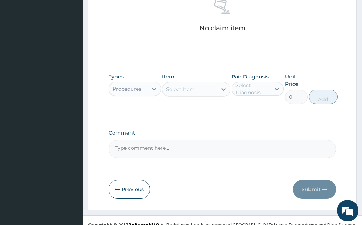
click at [213, 90] on div "Select Item" at bounding box center [190, 89] width 55 height 12
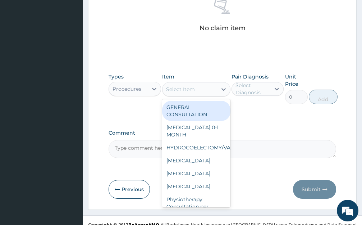
click at [191, 108] on div "GENERAL CONSULTATION" at bounding box center [196, 111] width 68 height 20
type input "1700"
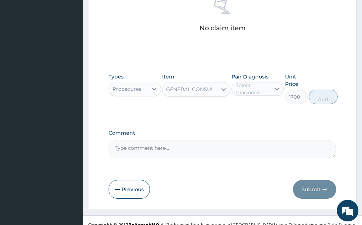
click at [252, 91] on div "Select Diagnosis" at bounding box center [253, 89] width 35 height 14
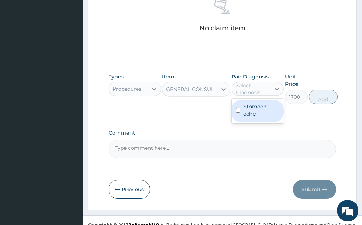
drag, startPoint x: 249, startPoint y: 110, endPoint x: 324, endPoint y: 99, distance: 76.4
click at [250, 111] on label "Stomach ache" at bounding box center [261, 110] width 36 height 14
checkbox input "true"
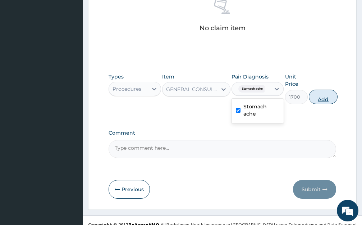
click at [329, 92] on button "Add" at bounding box center [323, 97] width 29 height 14
type input "0"
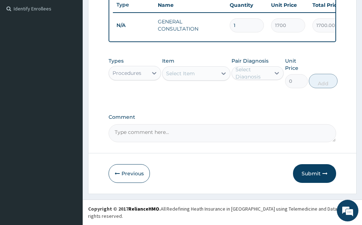
scroll to position [195, 0]
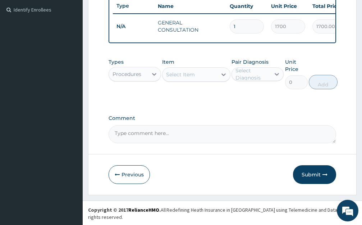
click at [148, 89] on div "Types Procedures" at bounding box center [135, 73] width 53 height 31
click at [149, 78] on div at bounding box center [154, 74] width 13 height 13
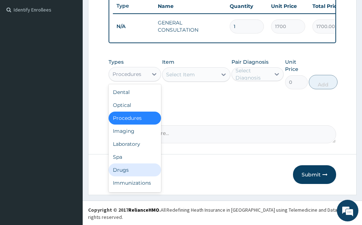
click at [127, 173] on div "Drugs" at bounding box center [135, 169] width 53 height 13
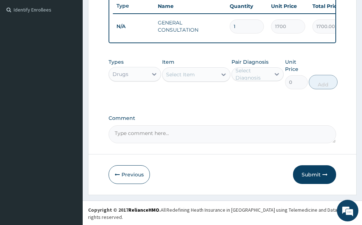
click at [208, 80] on div "Select Item" at bounding box center [190, 75] width 55 height 12
type input "CEF"
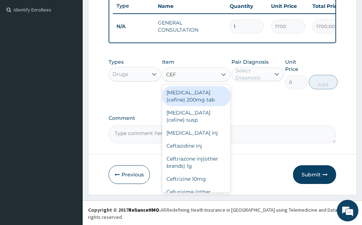
click at [201, 104] on div "[MEDICAL_DATA](cefine) 200mg tab" at bounding box center [196, 96] width 68 height 20
type input "300"
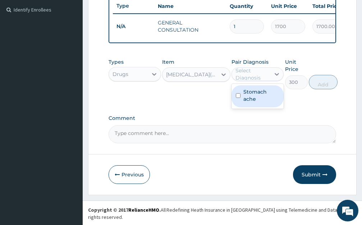
click at [258, 74] on div "Select Diagnosis" at bounding box center [253, 74] width 35 height 14
click at [256, 102] on label "Stomach ache" at bounding box center [261, 95] width 36 height 14
checkbox input "true"
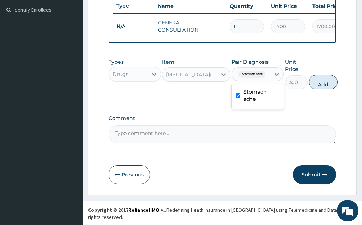
click at [319, 84] on button "Add" at bounding box center [323, 82] width 29 height 14
type input "0"
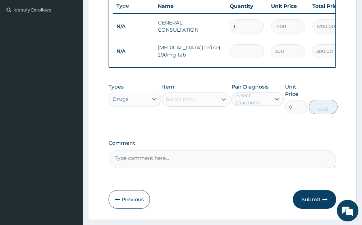
type input "0.00"
type input "1"
type input "300.00"
type input "10"
type input "3000.00"
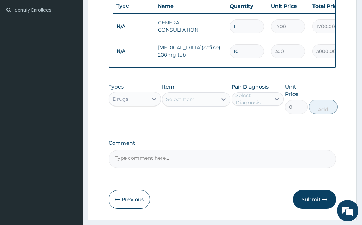
type input "10"
click at [206, 102] on div "Select Item" at bounding box center [190, 99] width 55 height 12
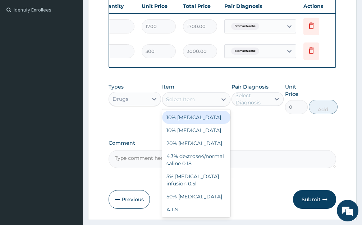
scroll to position [0, 133]
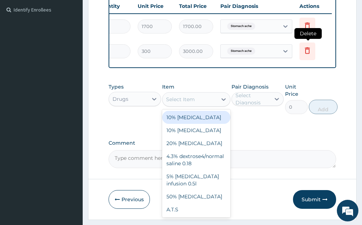
click at [313, 57] on icon at bounding box center [308, 51] width 16 height 18
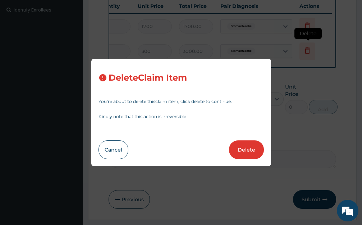
click at [303, 52] on div "Delete Claim Item You’re about to delete this claim item , click delete to cont…" at bounding box center [181, 112] width 362 height 225
click at [244, 147] on button "Delete" at bounding box center [246, 149] width 35 height 19
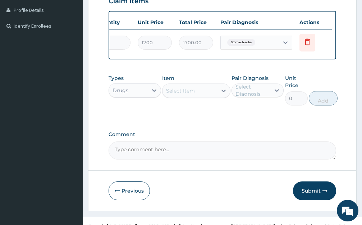
scroll to position [123, 0]
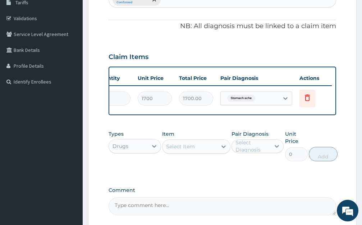
click at [184, 152] on div "Select Item" at bounding box center [190, 147] width 55 height 12
type input "CEFI"
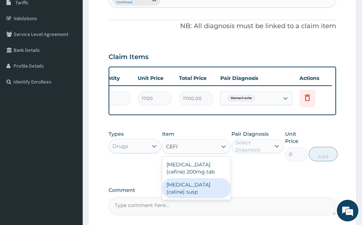
click at [210, 191] on div "[MEDICAL_DATA] (celine) susp" at bounding box center [196, 188] width 68 height 20
type input "2880"
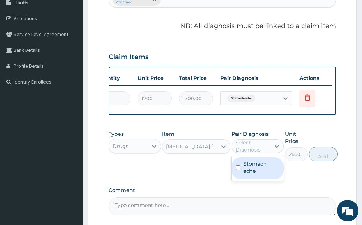
click at [259, 153] on div "Select Diagnosis" at bounding box center [253, 146] width 35 height 14
click at [254, 174] on label "Stomach ache" at bounding box center [261, 167] width 36 height 14
checkbox input "true"
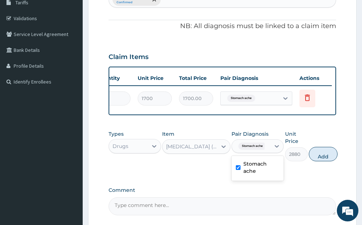
drag, startPoint x: 327, startPoint y: 161, endPoint x: 194, endPoint y: 168, distance: 132.5
click at [326, 161] on button "Add" at bounding box center [323, 154] width 29 height 14
type input "0"
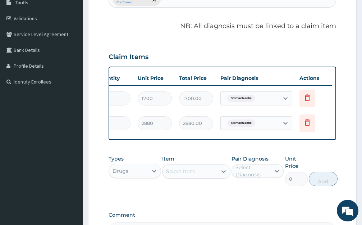
scroll to position [0, 120]
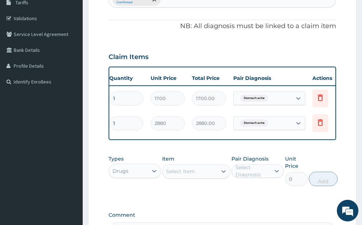
click at [185, 175] on div "Select Item" at bounding box center [180, 171] width 29 height 7
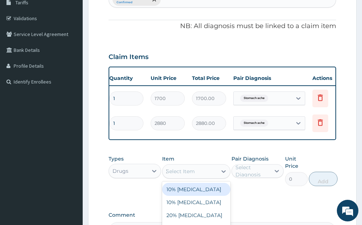
type input "ZINC"
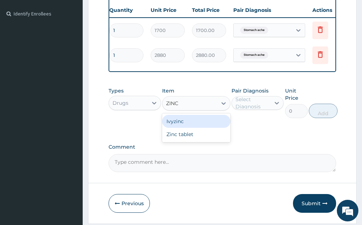
scroll to position [195, 0]
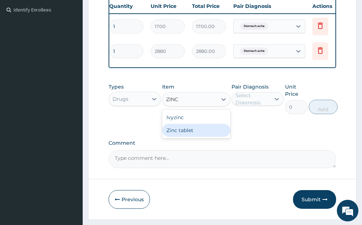
click at [194, 132] on div "Zinc tablet" at bounding box center [196, 130] width 68 height 13
type input "50.4"
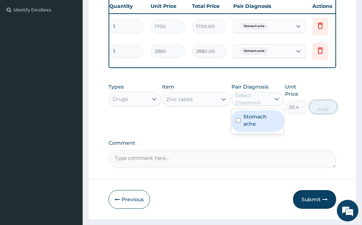
click at [268, 100] on div "Select Diagnosis" at bounding box center [253, 99] width 35 height 14
click at [263, 127] on label "Stomach ache" at bounding box center [261, 120] width 36 height 14
checkbox input "true"
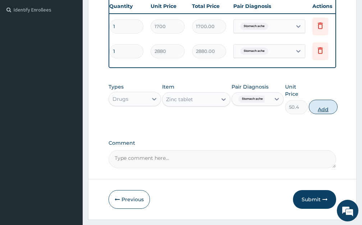
click at [321, 114] on button "Add" at bounding box center [323, 107] width 29 height 14
type input "0"
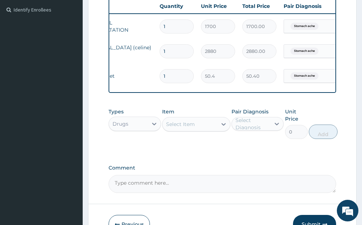
scroll to position [0, 34]
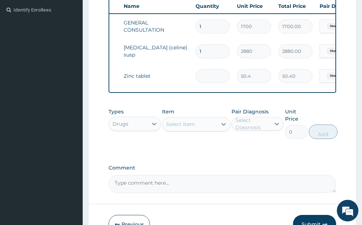
type input "0.00"
type input "2"
type input "100.80"
type input "20"
type input "1008.00"
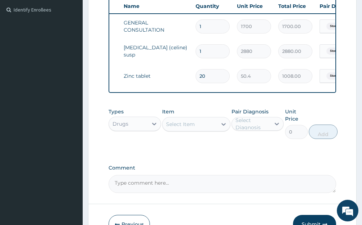
scroll to position [245, 0]
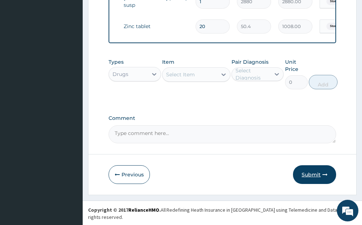
type input "20"
click at [314, 181] on button "Submit" at bounding box center [314, 174] width 43 height 19
